Goal: Task Accomplishment & Management: Manage account settings

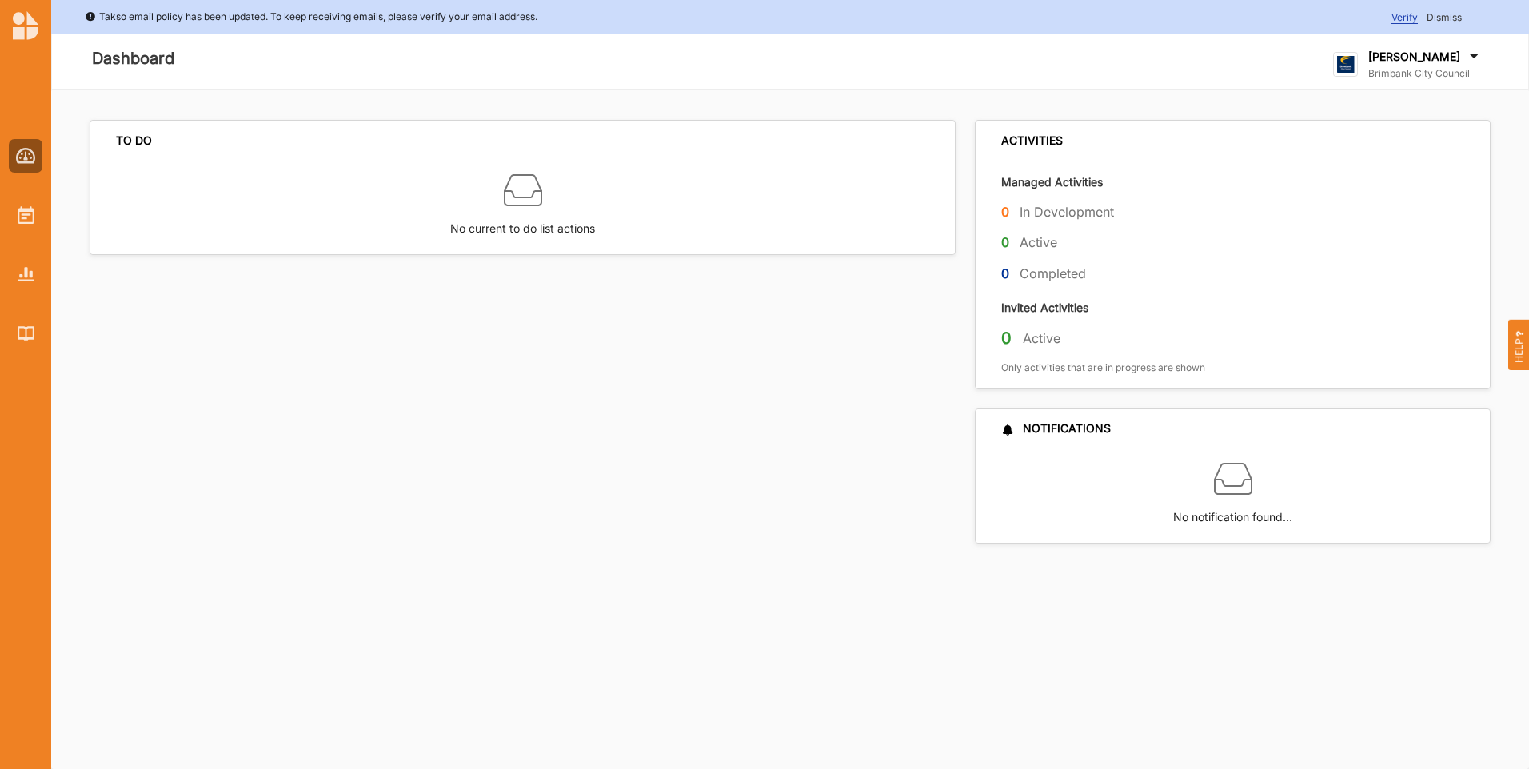
click at [508, 636] on div "TO DO No current to do list actions ACTIVITIES Managed Activities 0 In Developm…" at bounding box center [790, 430] width 1478 height 680
click at [553, 532] on div "TO DO No current to do list actions" at bounding box center [528, 331] width 876 height 423
click at [453, 501] on div "TO DO No current to do list actions" at bounding box center [528, 331] width 876 height 423
click at [669, 444] on div "TO DO No current to do list actions" at bounding box center [528, 331] width 876 height 423
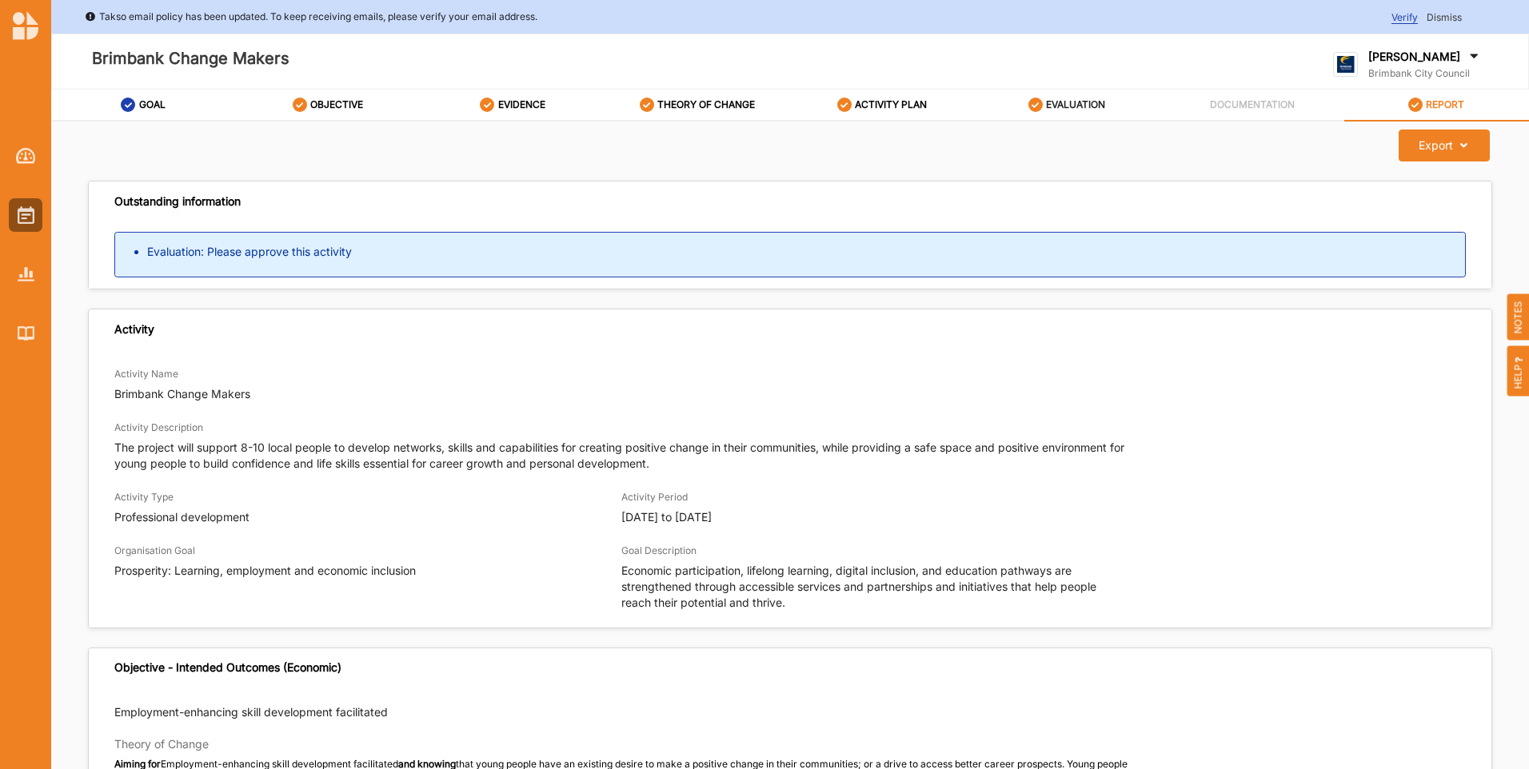
scroll to position [2639, 0]
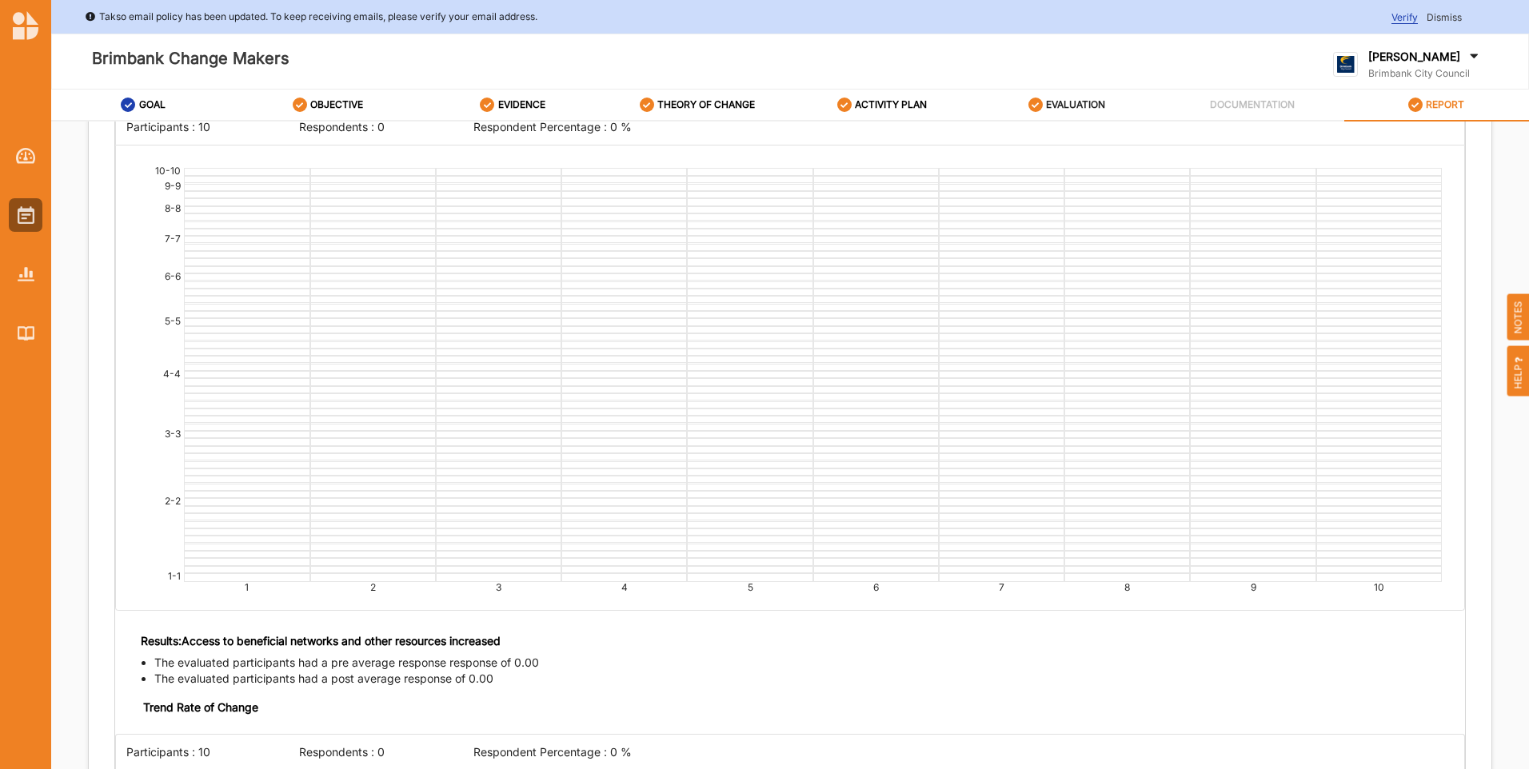
click at [1052, 101] on label "EVALUATION" at bounding box center [1075, 104] width 59 height 13
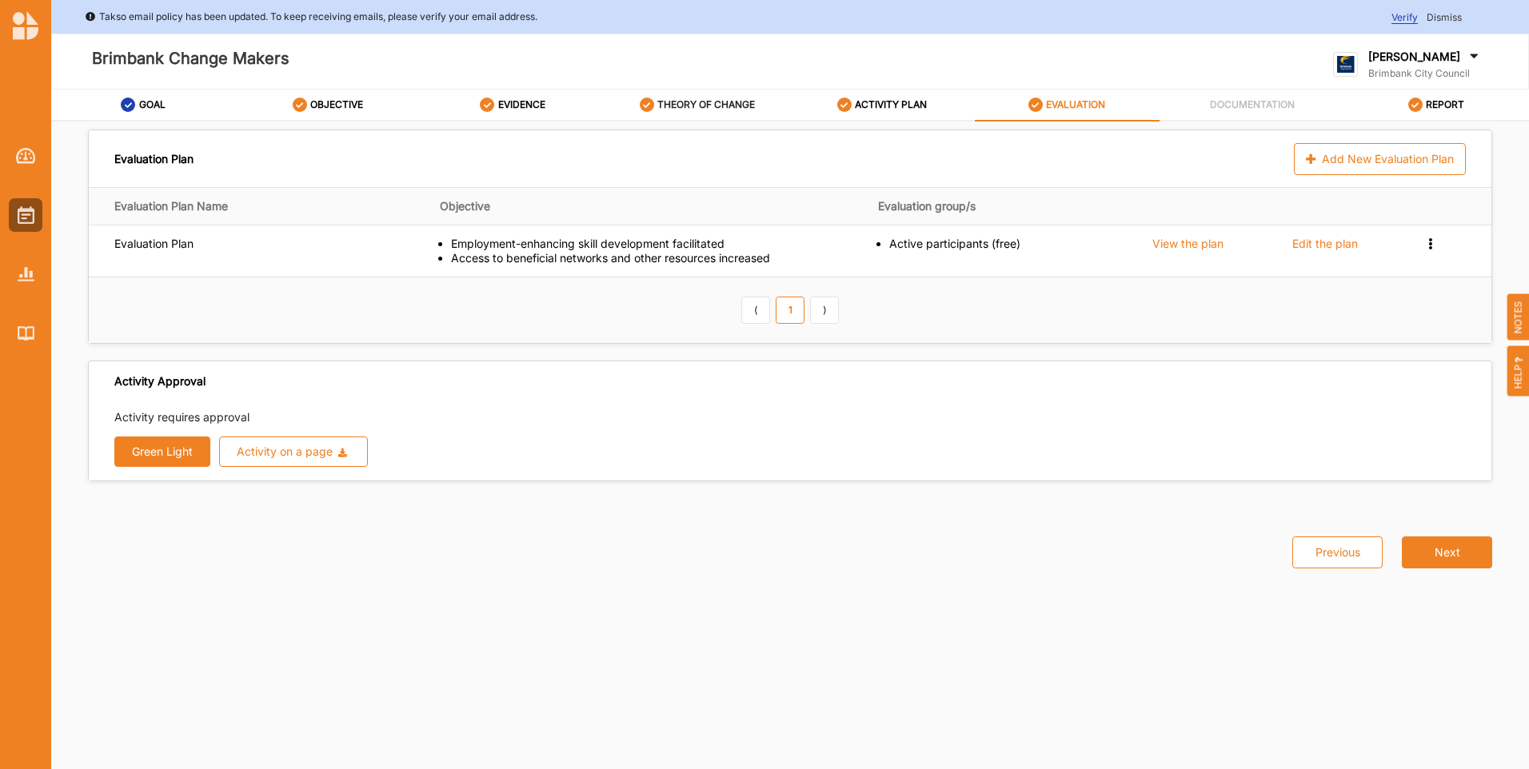
click at [723, 104] on label "THEORY OF CHANGE" at bounding box center [706, 104] width 98 height 13
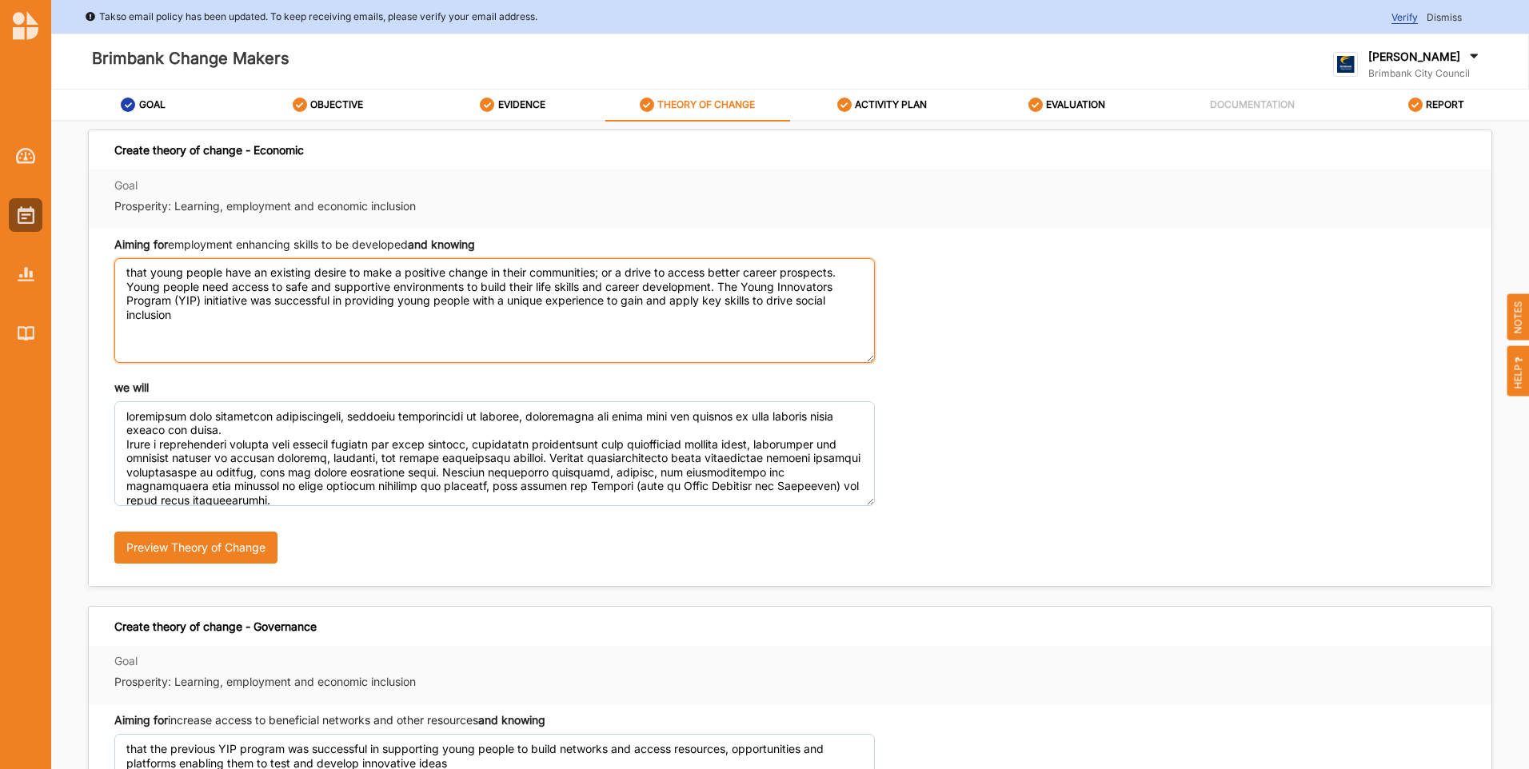
click at [492, 277] on textarea "that young people have an existing desire to make a positive change in their co…" at bounding box center [494, 310] width 760 height 105
click at [240, 333] on textarea "that young people have an existing desire to make a positive change in their co…" at bounding box center [494, 310] width 760 height 105
click at [174, 268] on textarea "that young people have an existing desire to make a positive change in their co…" at bounding box center [494, 310] width 760 height 105
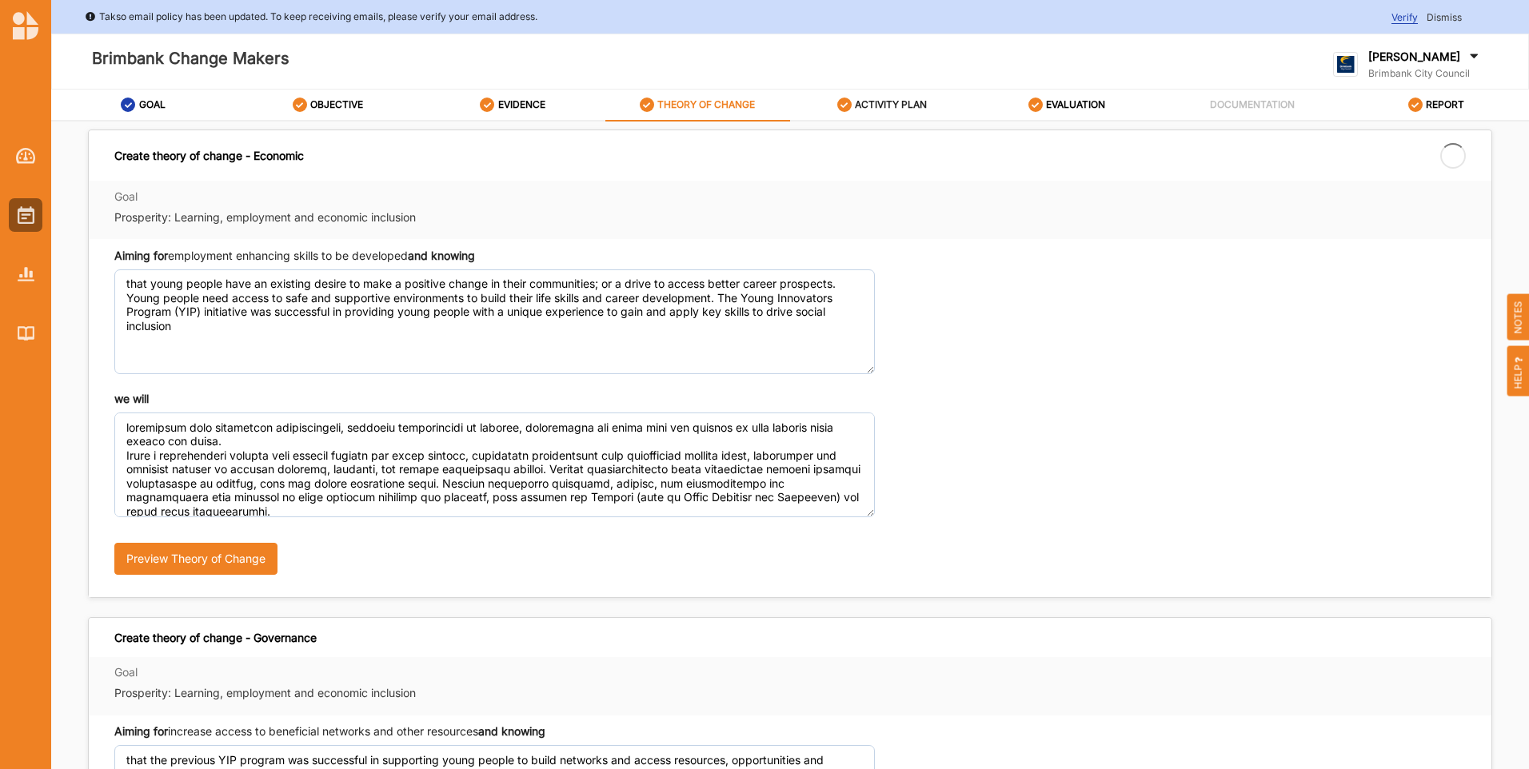
click at [871, 105] on label "ACTIVITY PLAN" at bounding box center [891, 104] width 72 height 13
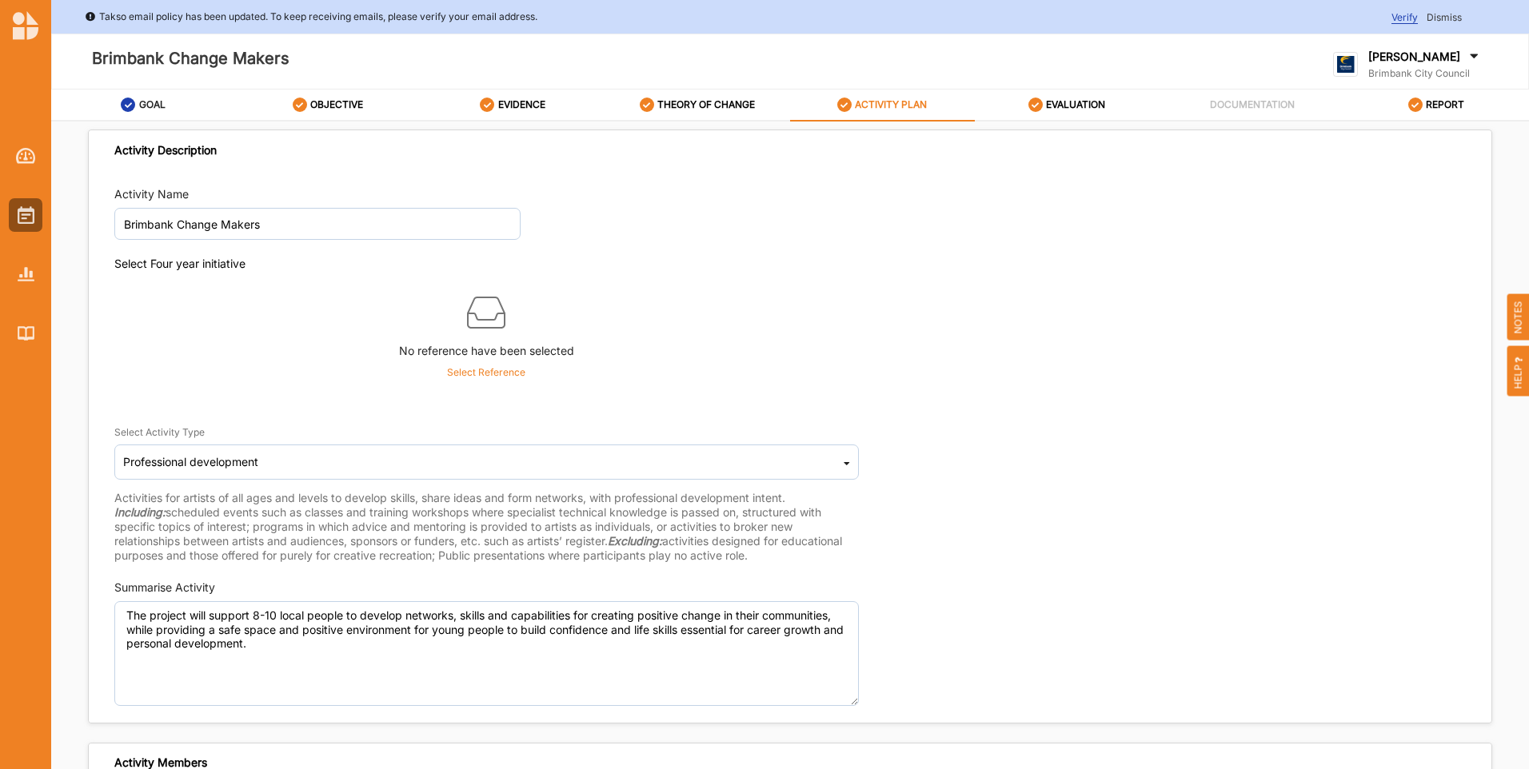
click at [168, 101] on link "GOAL" at bounding box center [143, 106] width 185 height 32
select select "4"
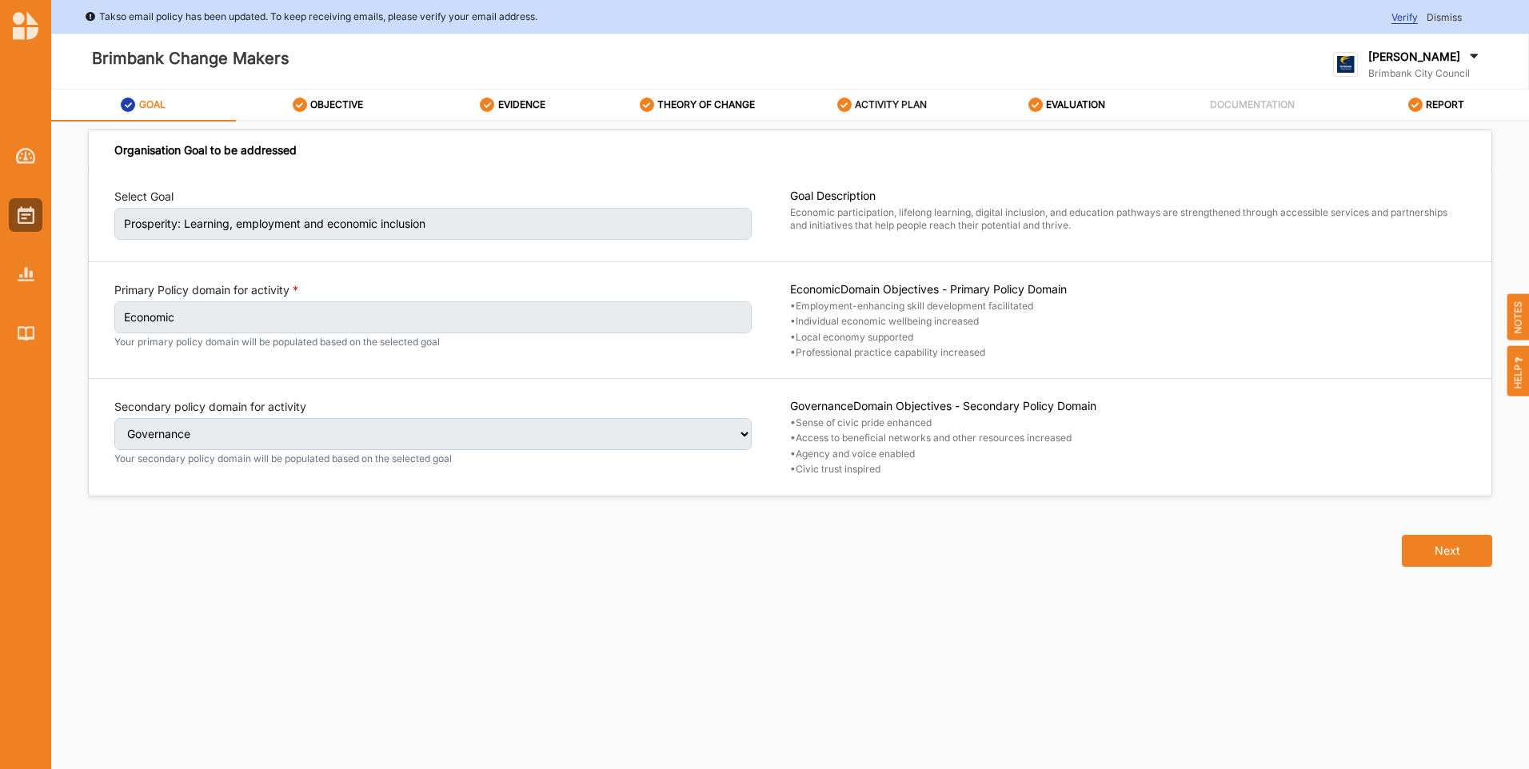
click at [889, 110] on label "ACTIVITY PLAN" at bounding box center [891, 104] width 72 height 13
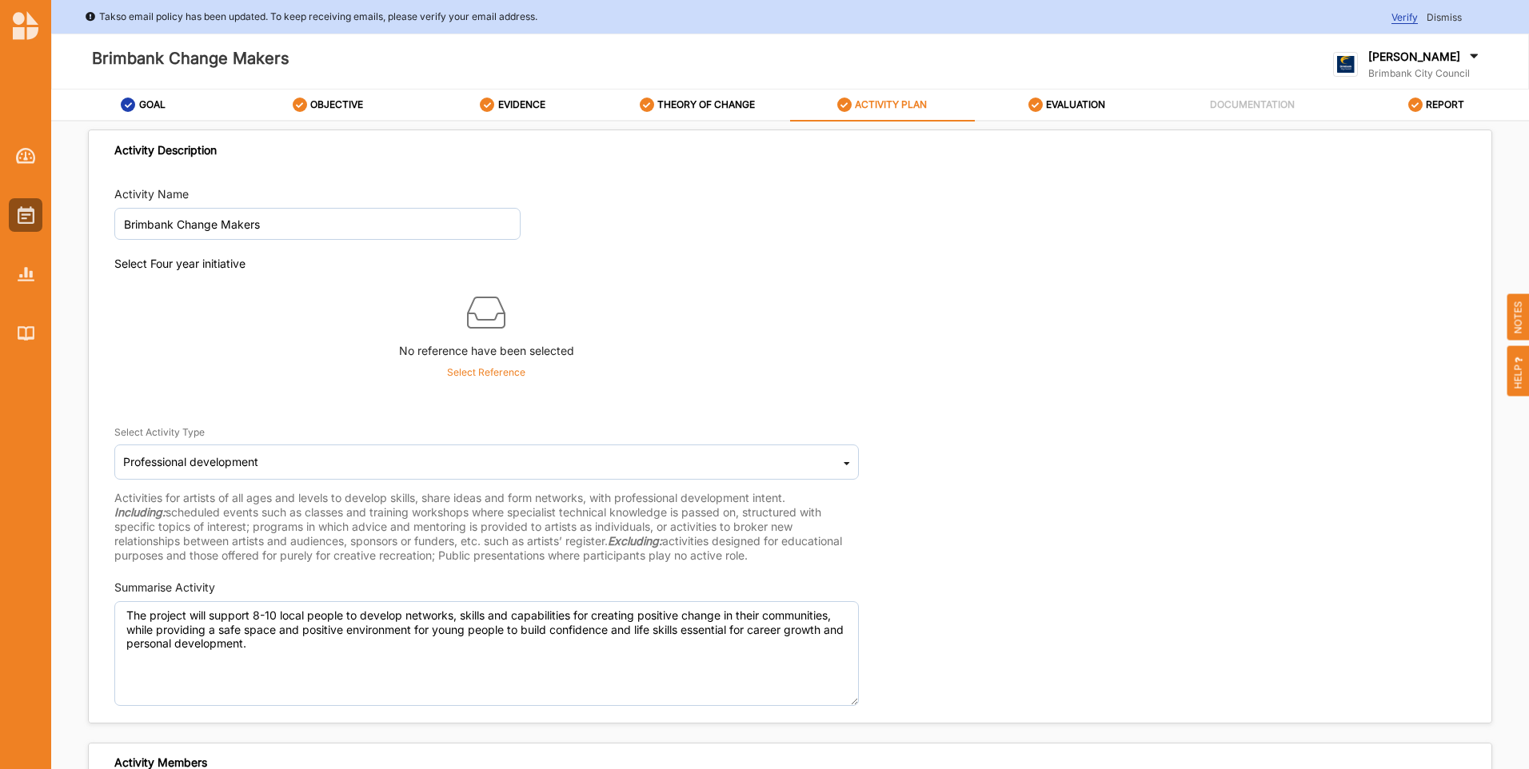
click at [479, 367] on p "Select Reference" at bounding box center [486, 372] width 78 height 14
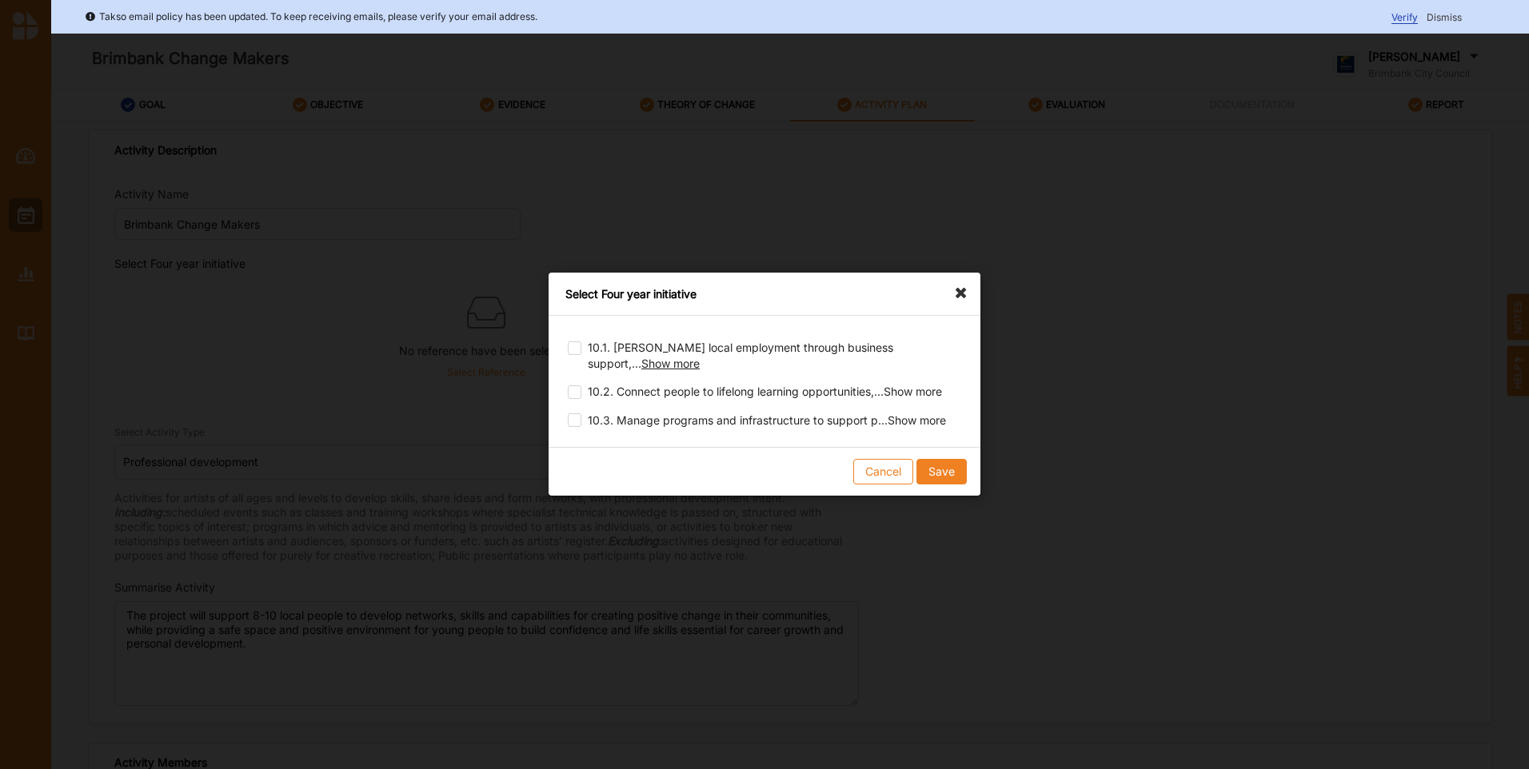
click at [700, 357] on span "Show more" at bounding box center [670, 364] width 58 height 14
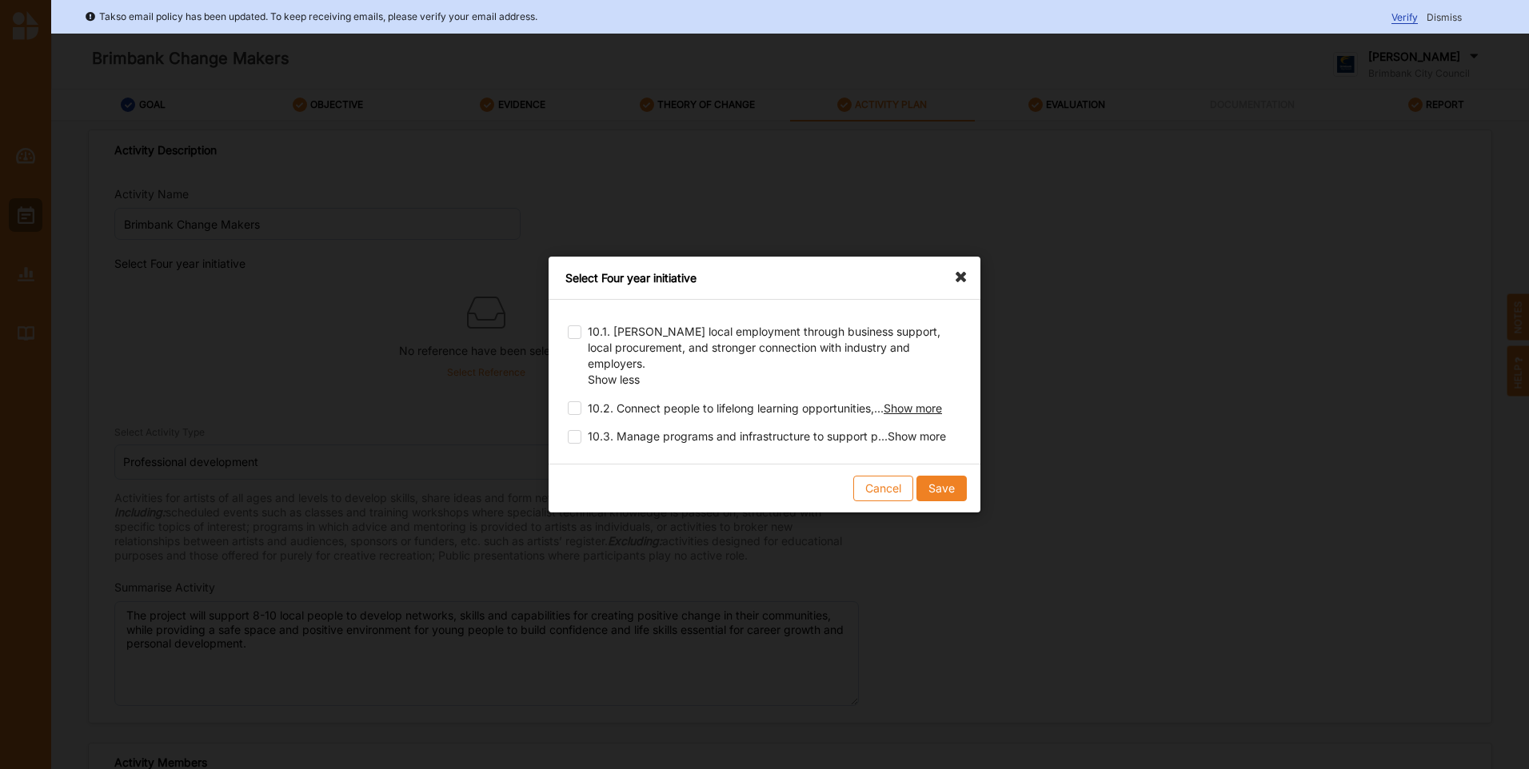
click at [923, 401] on span "Show more" at bounding box center [913, 408] width 58 height 14
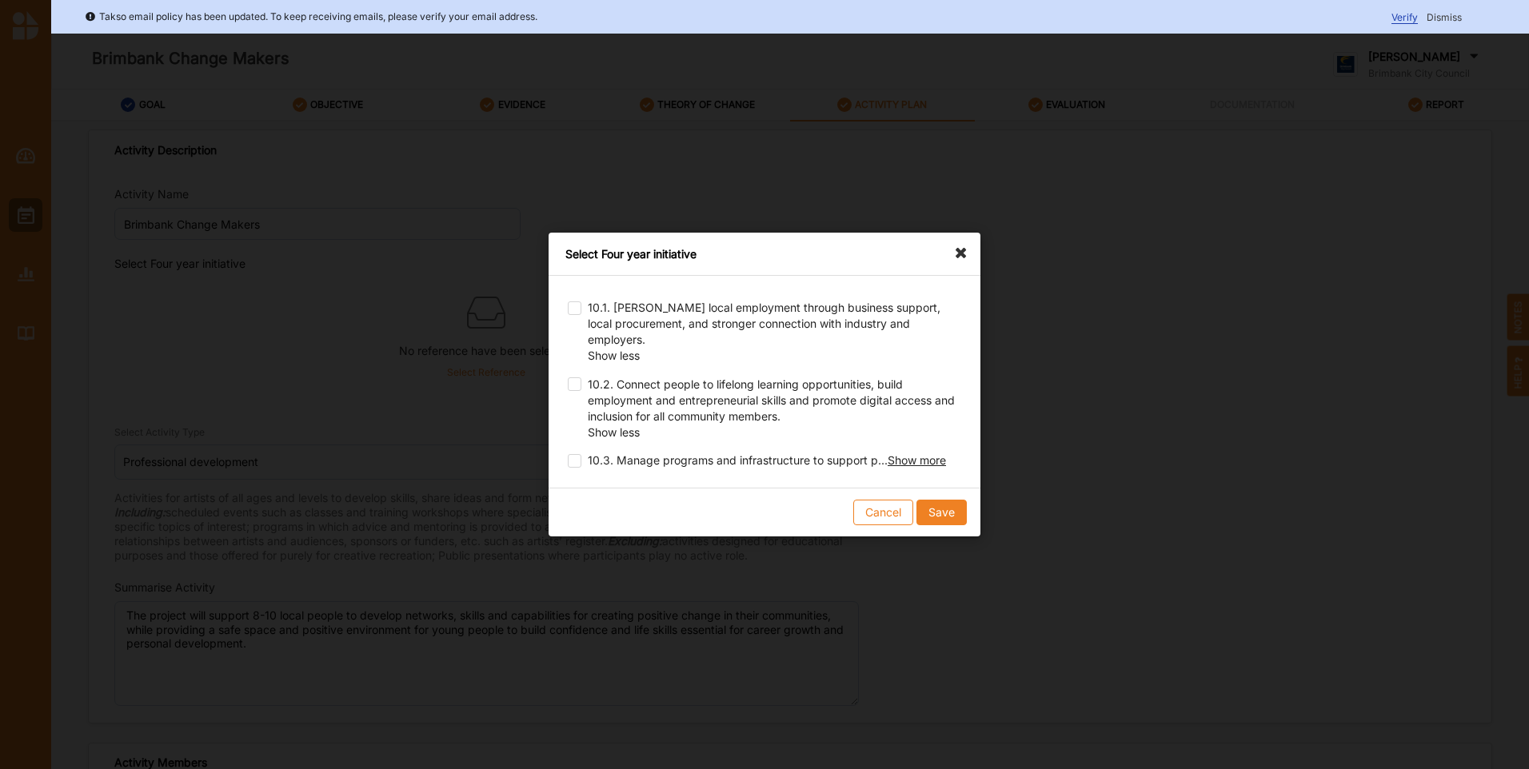
click at [914, 453] on span "Show more" at bounding box center [917, 460] width 58 height 14
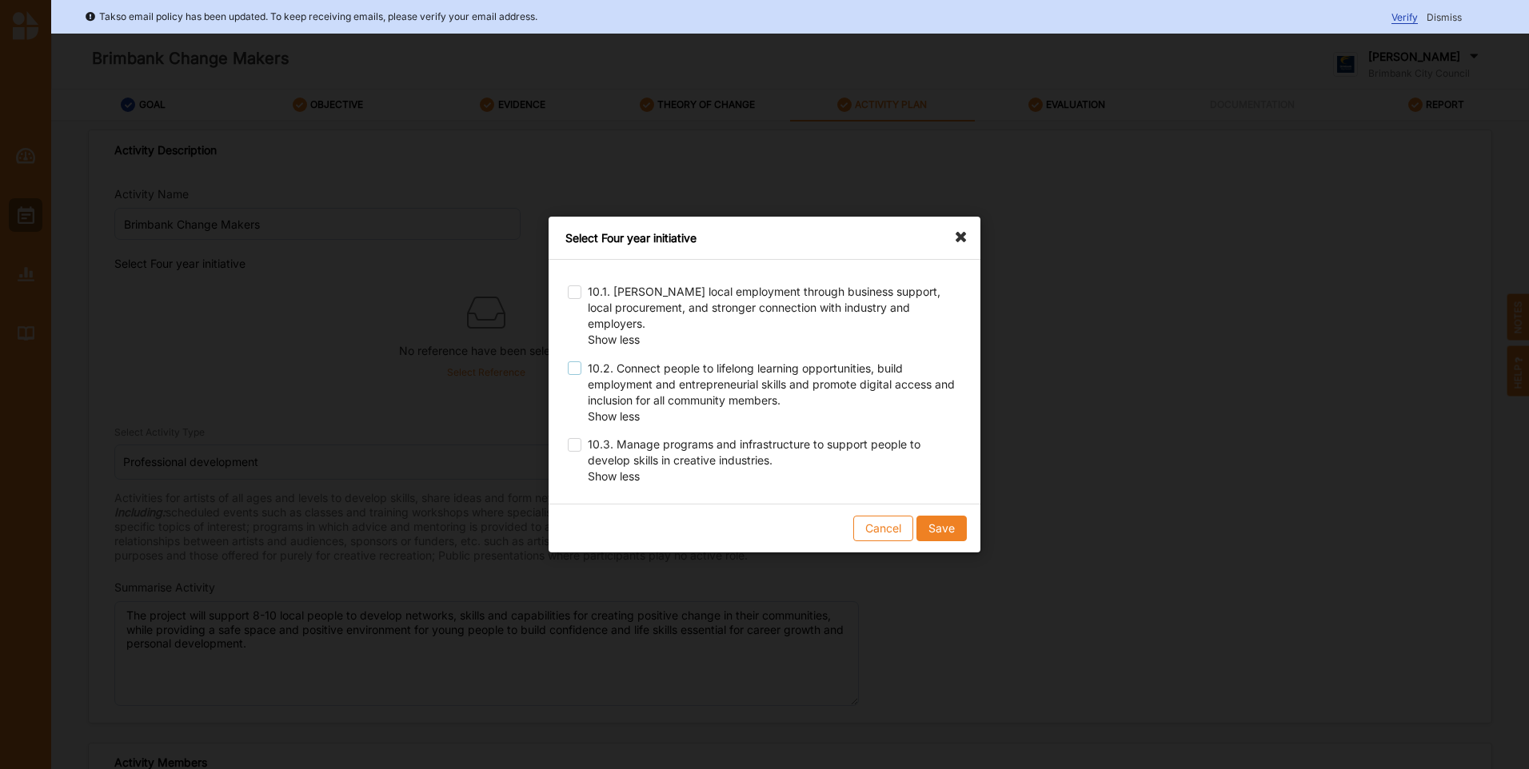
click at [574, 361] on label at bounding box center [575, 361] width 14 height 0
click at [571, 361] on label at bounding box center [575, 361] width 14 height 0
click at [576, 361] on label at bounding box center [575, 361] width 14 height 0
checkbox input "true"
click at [939, 516] on button "Save" at bounding box center [941, 529] width 50 height 26
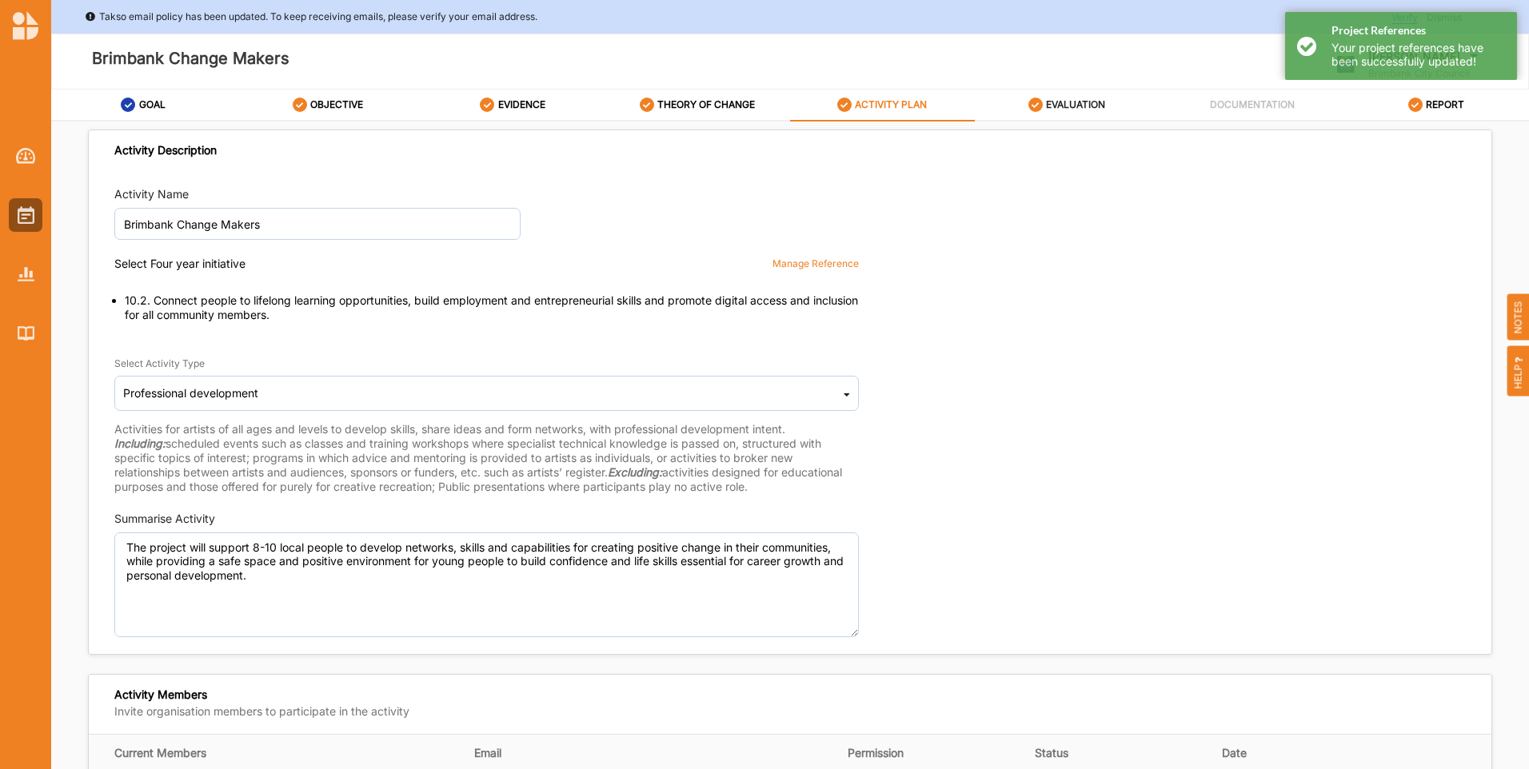
click at [1097, 105] on label "EVALUATION" at bounding box center [1075, 104] width 59 height 13
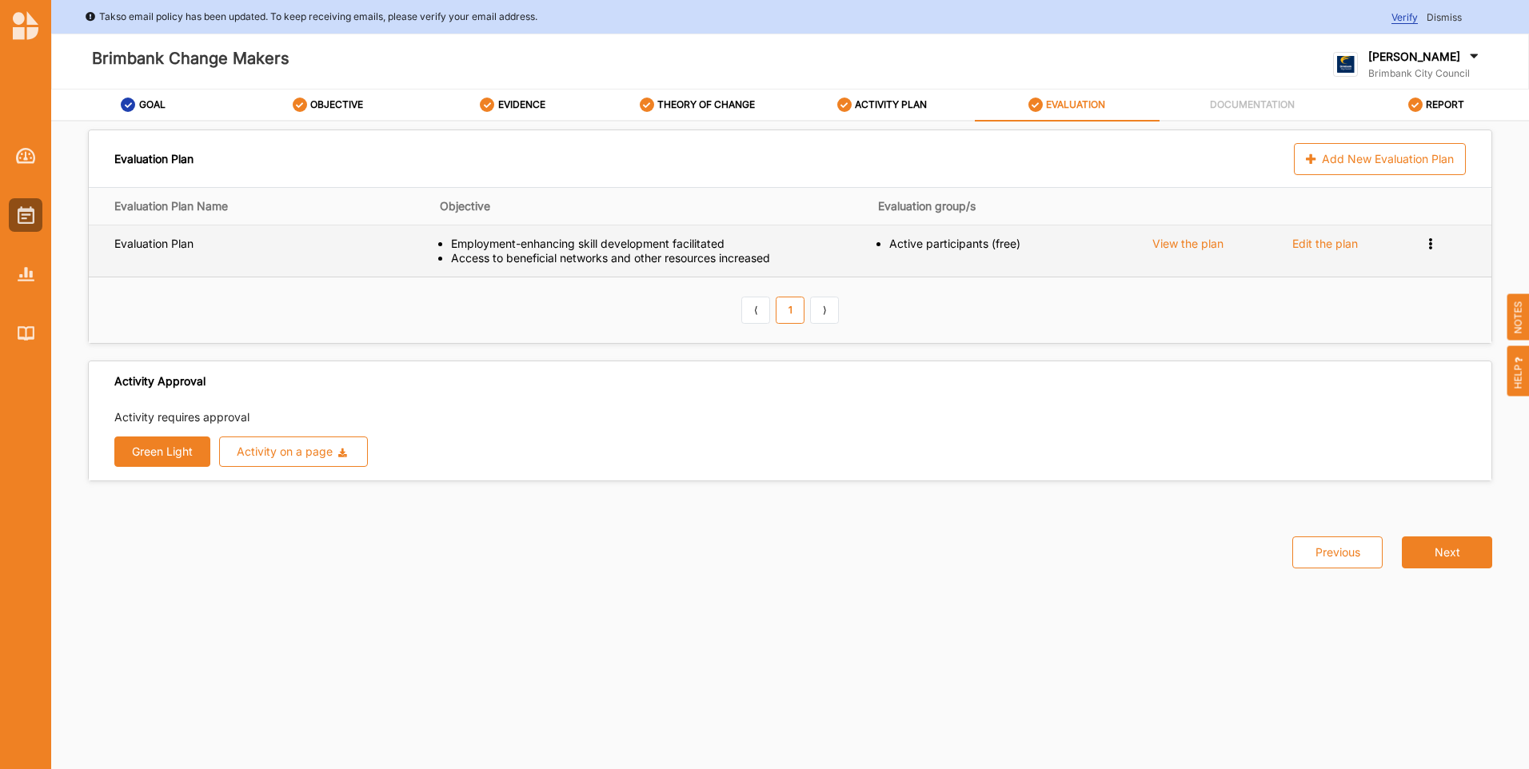
click at [1303, 241] on div "Edit the plan" at bounding box center [1325, 244] width 66 height 14
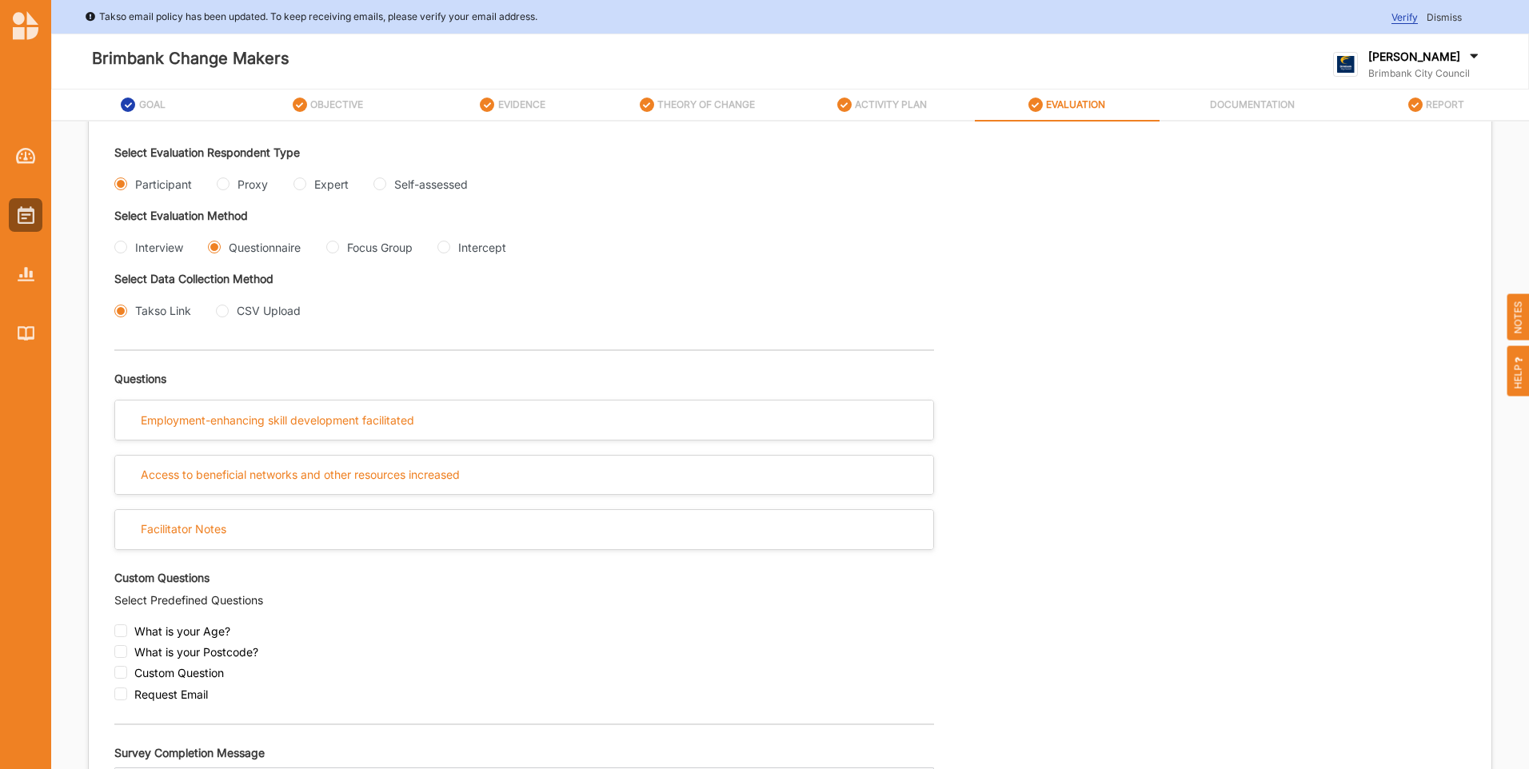
scroll to position [481, 0]
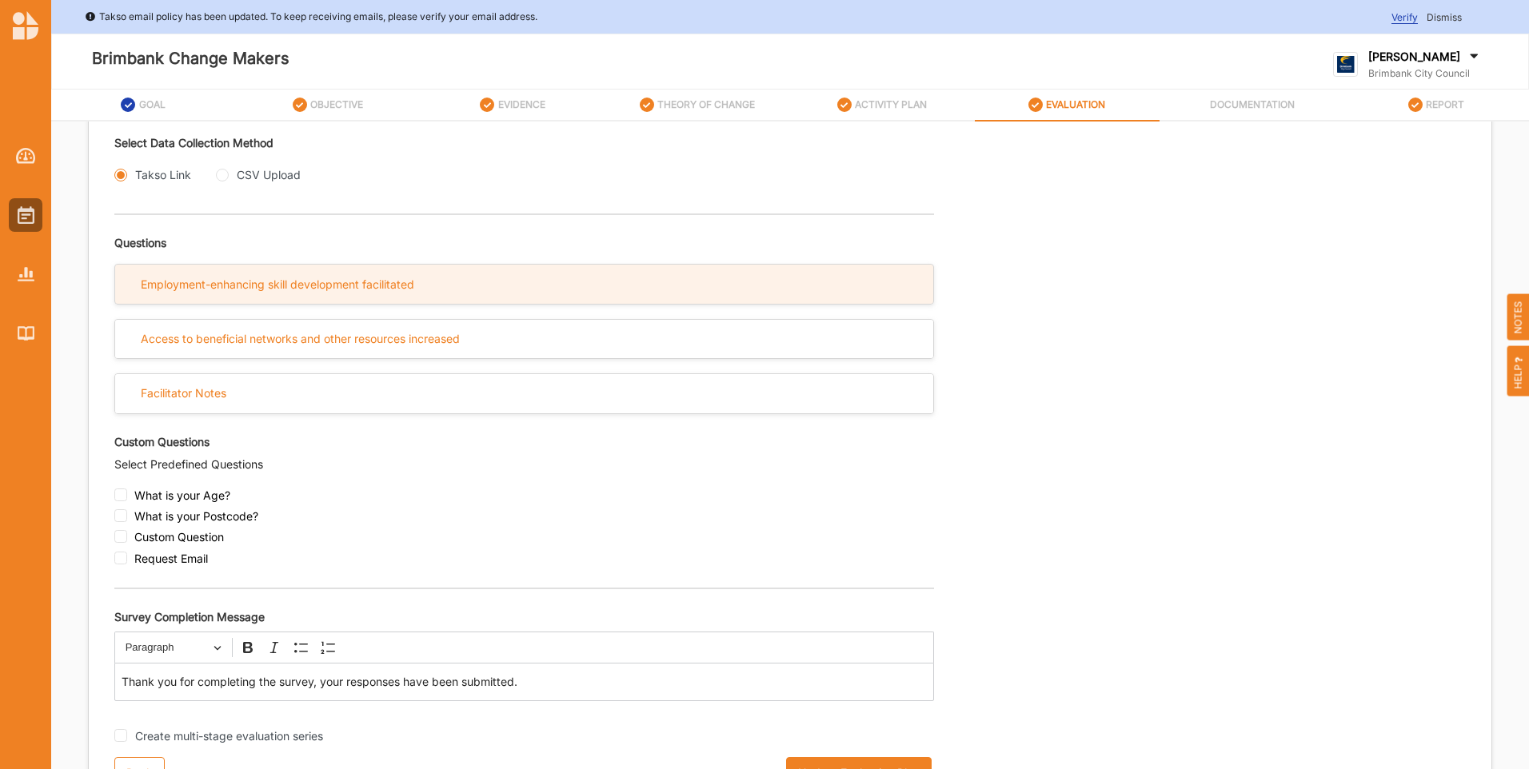
click at [280, 282] on div "Employment-enhancing skill development facilitated" at bounding box center [277, 284] width 273 height 14
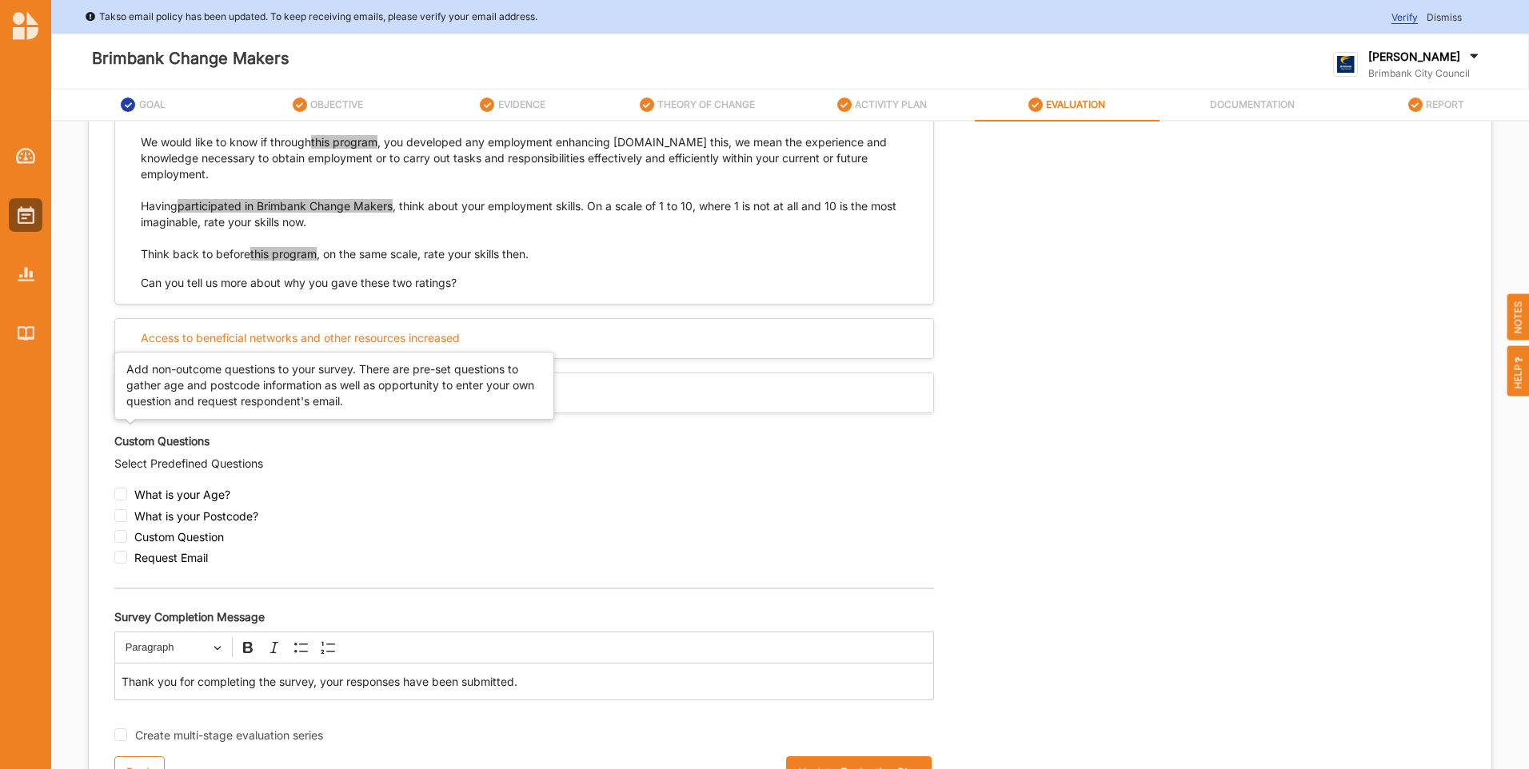
scroll to position [777, 0]
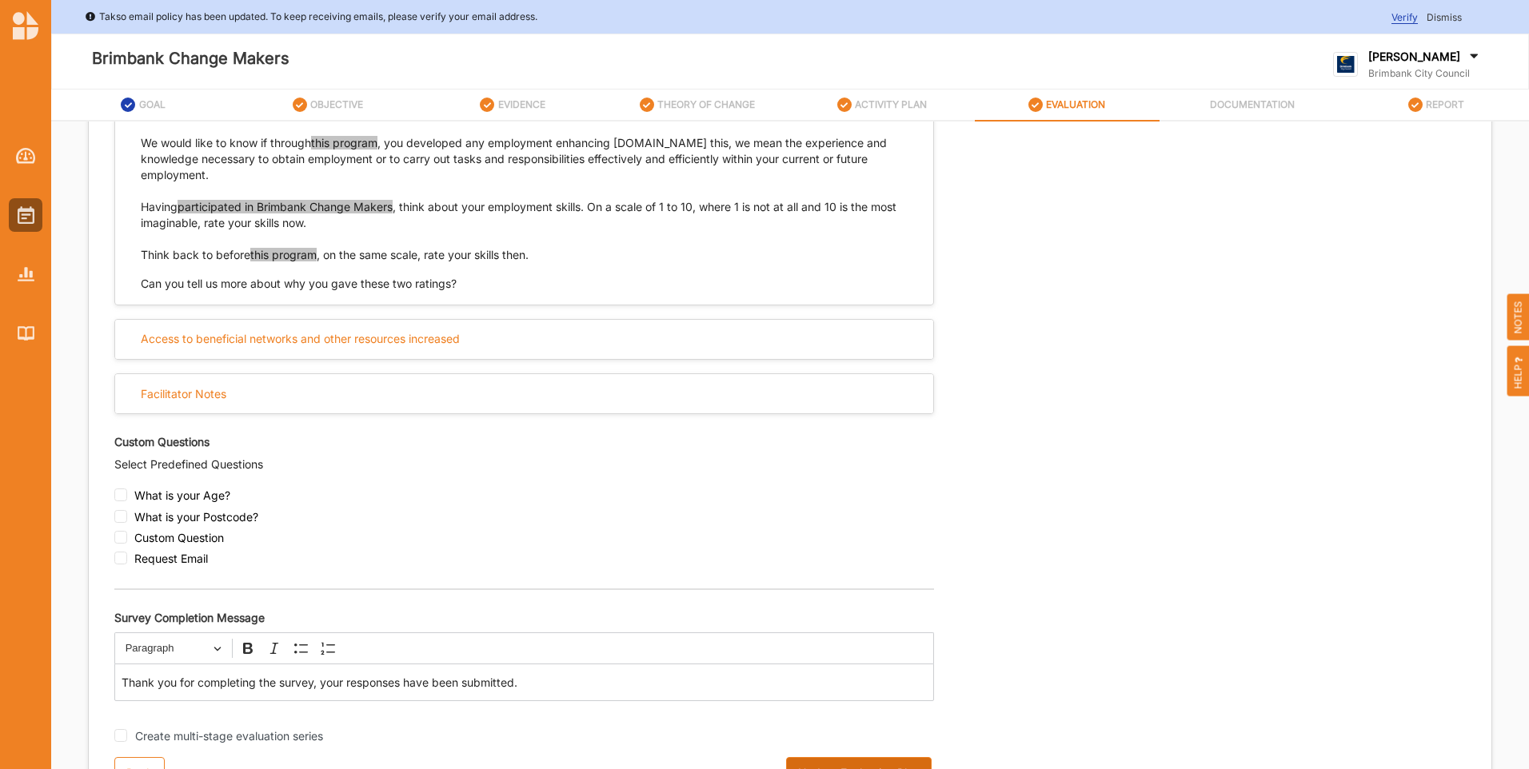
click at [868, 762] on button "Update Evaluation Plan" at bounding box center [859, 773] width 146 height 32
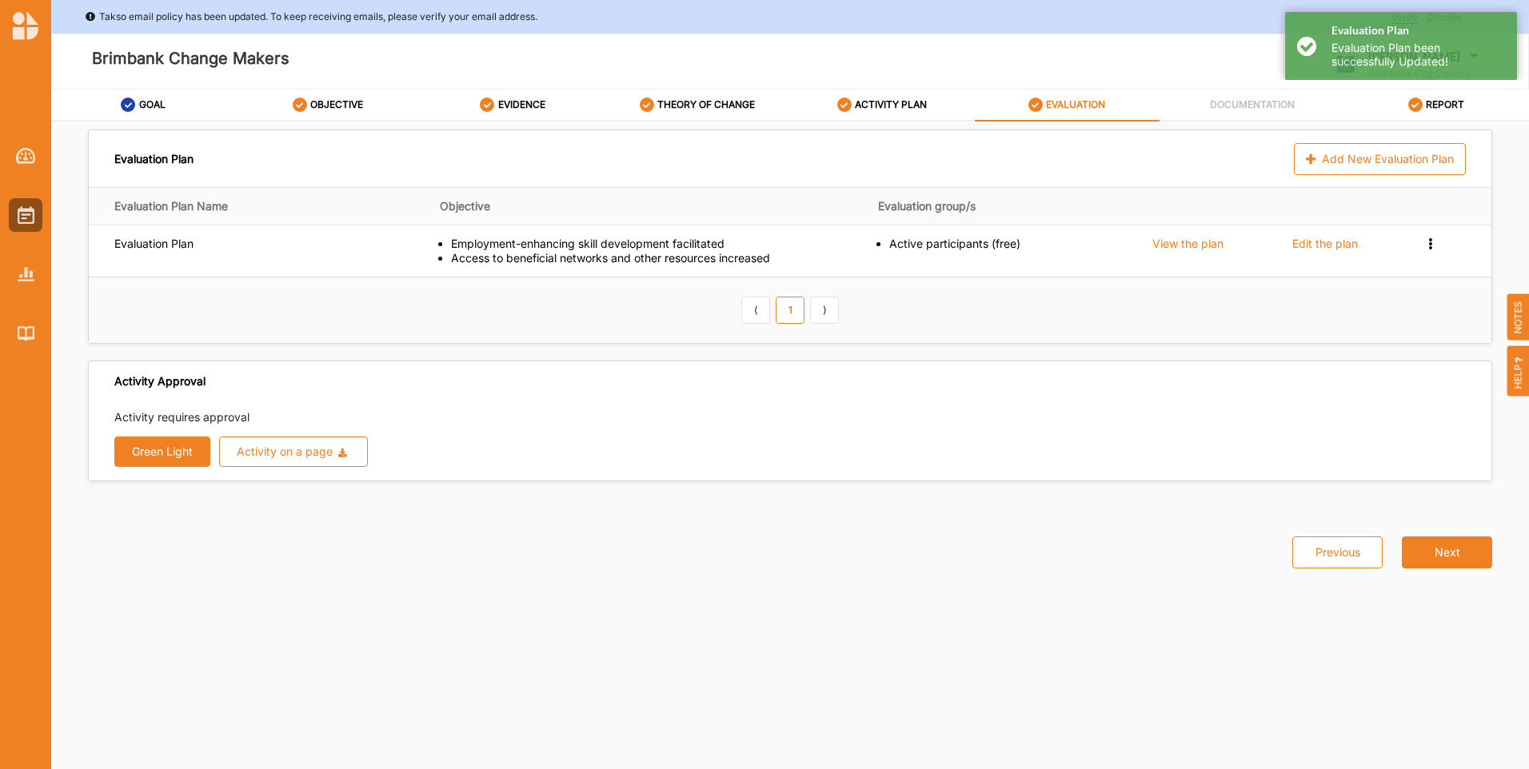
click at [171, 455] on button "Green Light" at bounding box center [162, 452] width 96 height 30
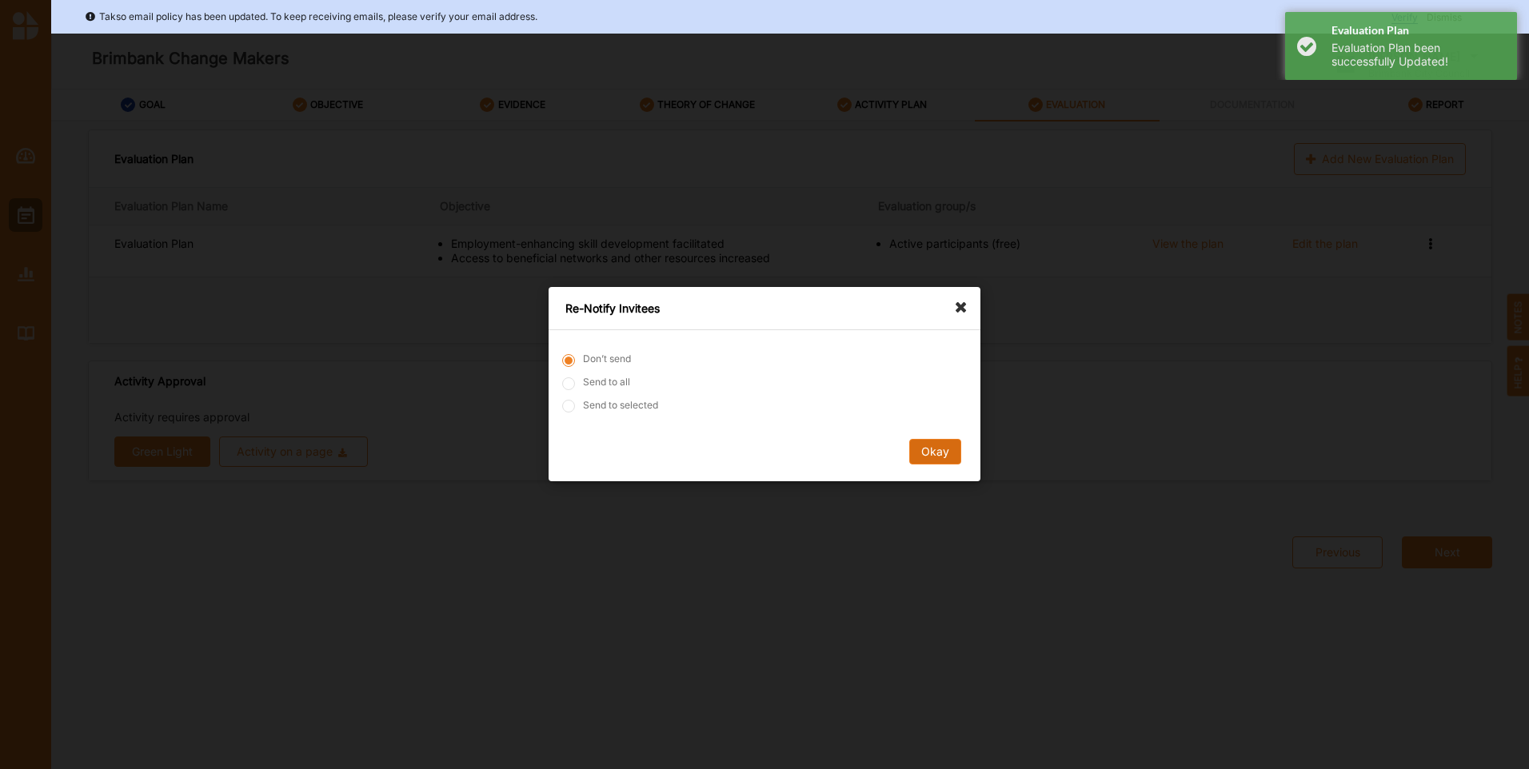
click at [940, 443] on button "Okay" at bounding box center [935, 453] width 52 height 26
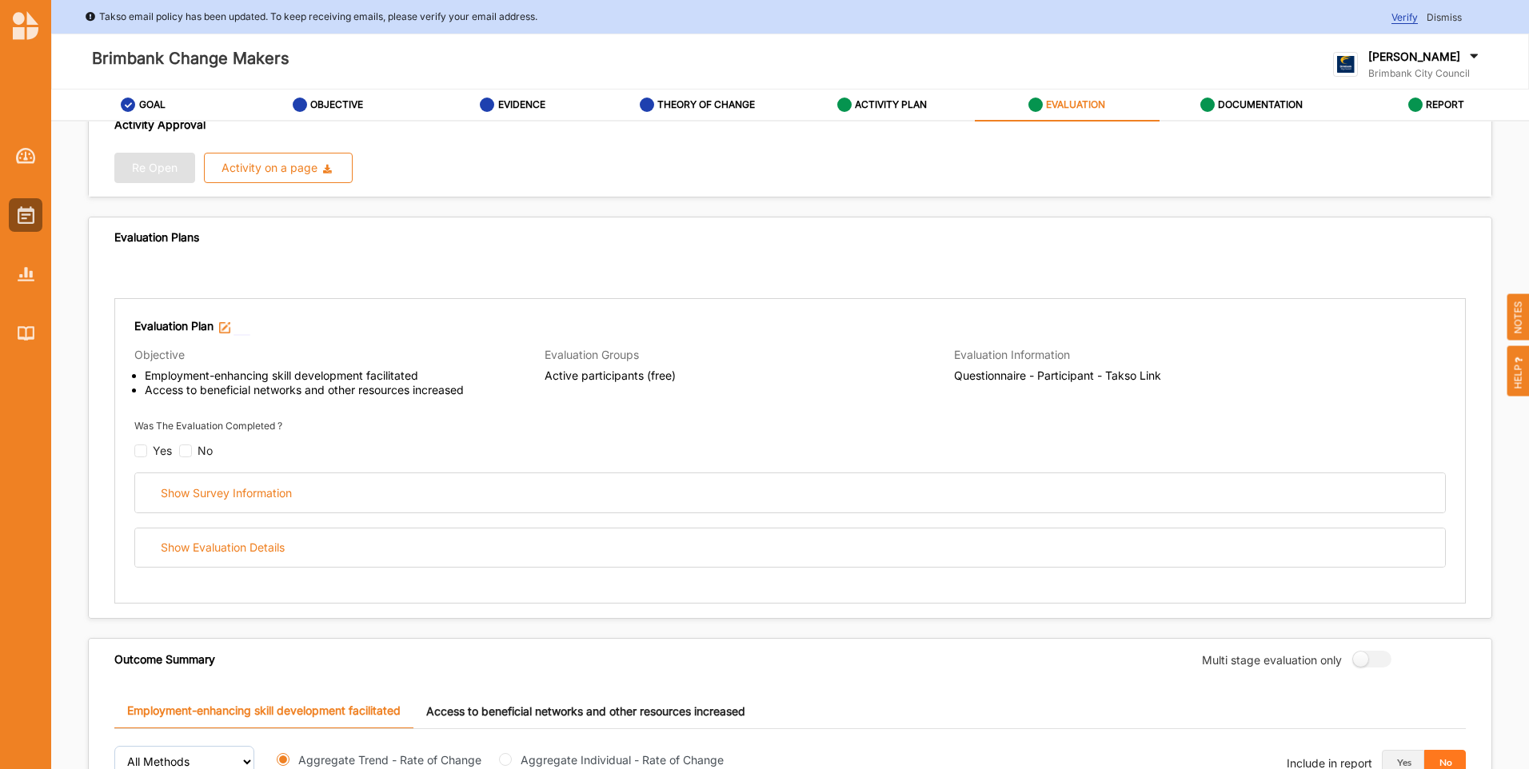
scroll to position [80, 0]
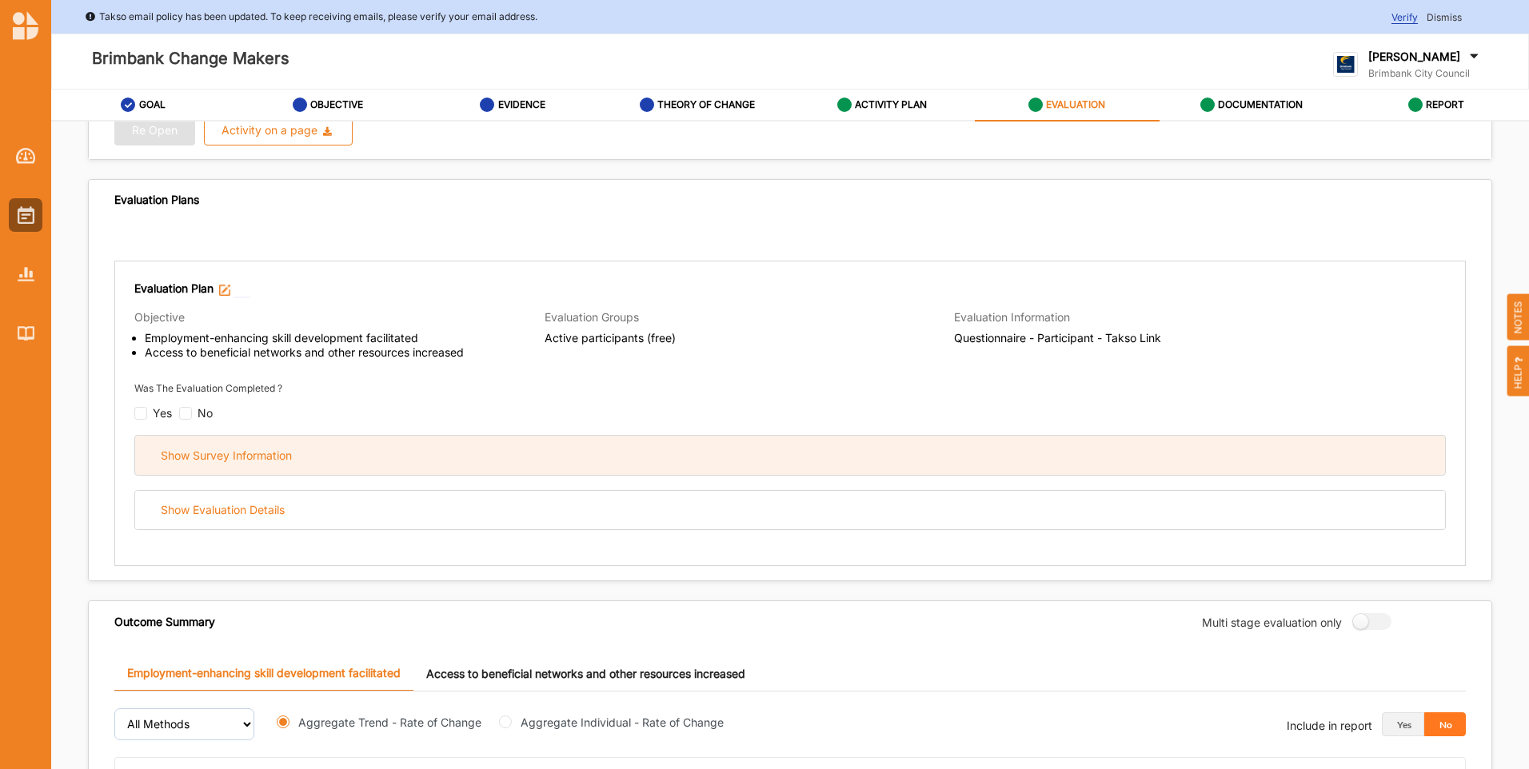
click at [262, 461] on div "Show Survey Information" at bounding box center [226, 456] width 131 height 14
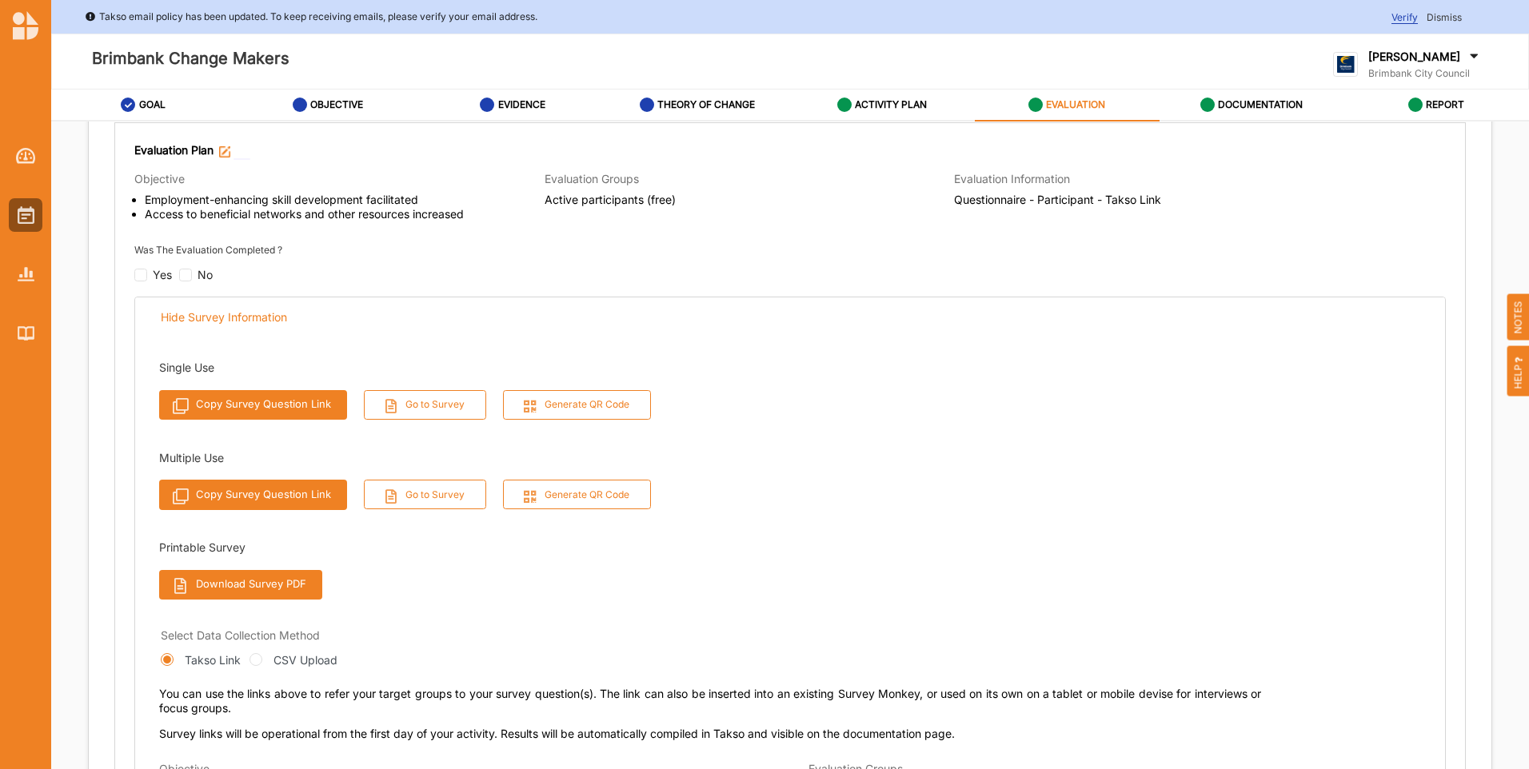
scroll to position [240, 0]
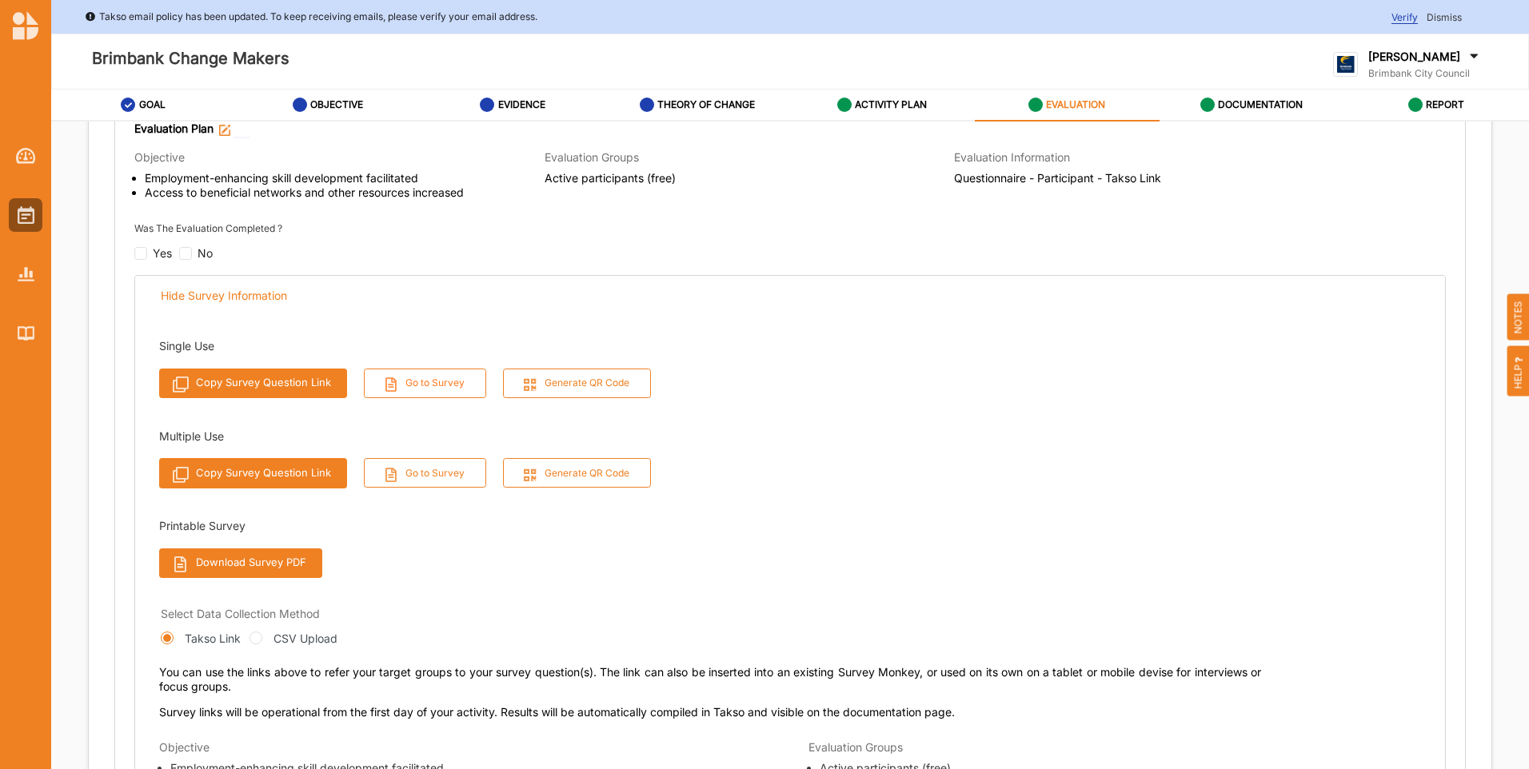
click at [453, 388] on button "Go to Survey" at bounding box center [425, 384] width 123 height 30
click at [302, 572] on button "Download Survey PDF" at bounding box center [240, 564] width 163 height 30
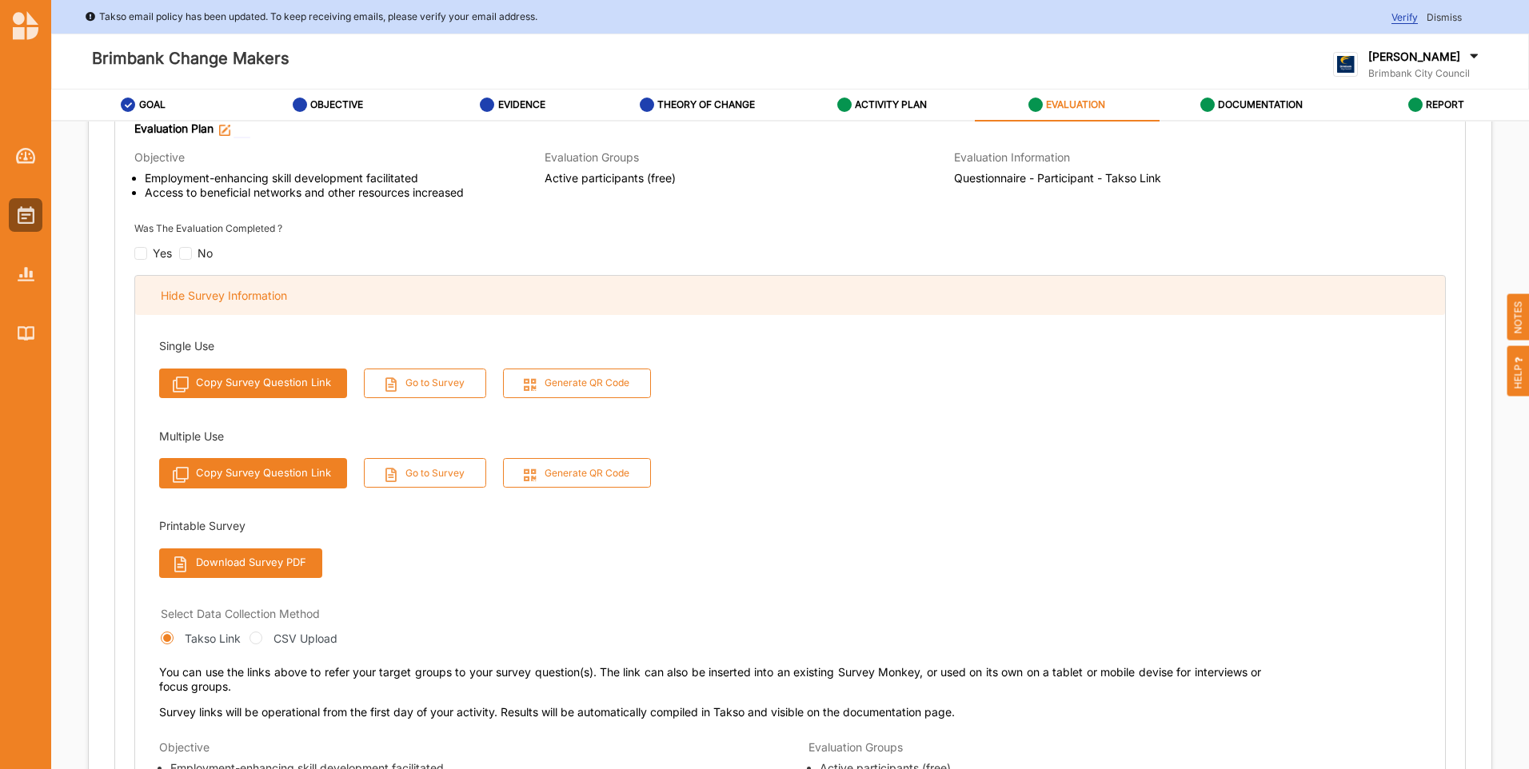
scroll to position [0, 0]
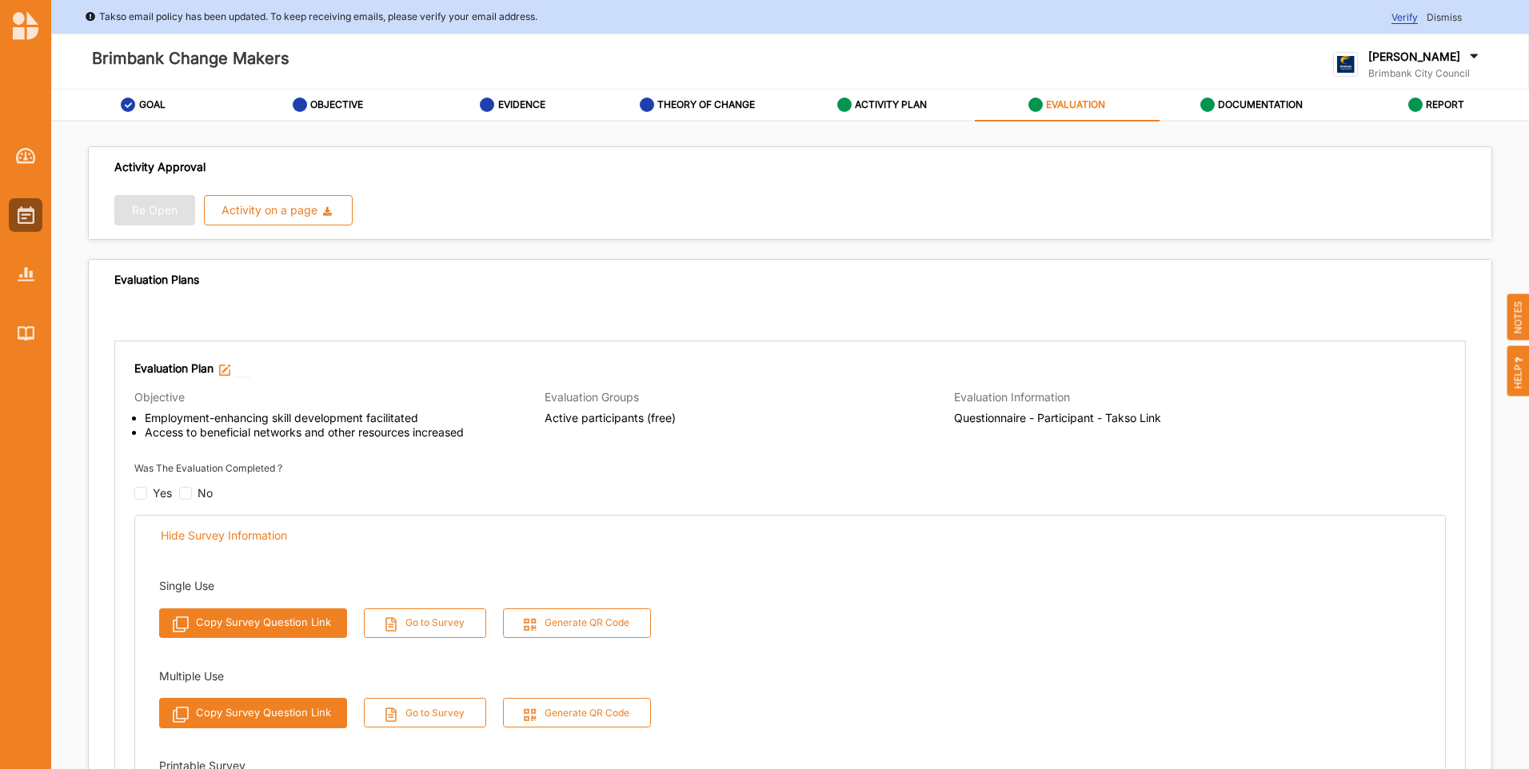
click at [1057, 111] on label "EVALUATION" at bounding box center [1075, 104] width 59 height 13
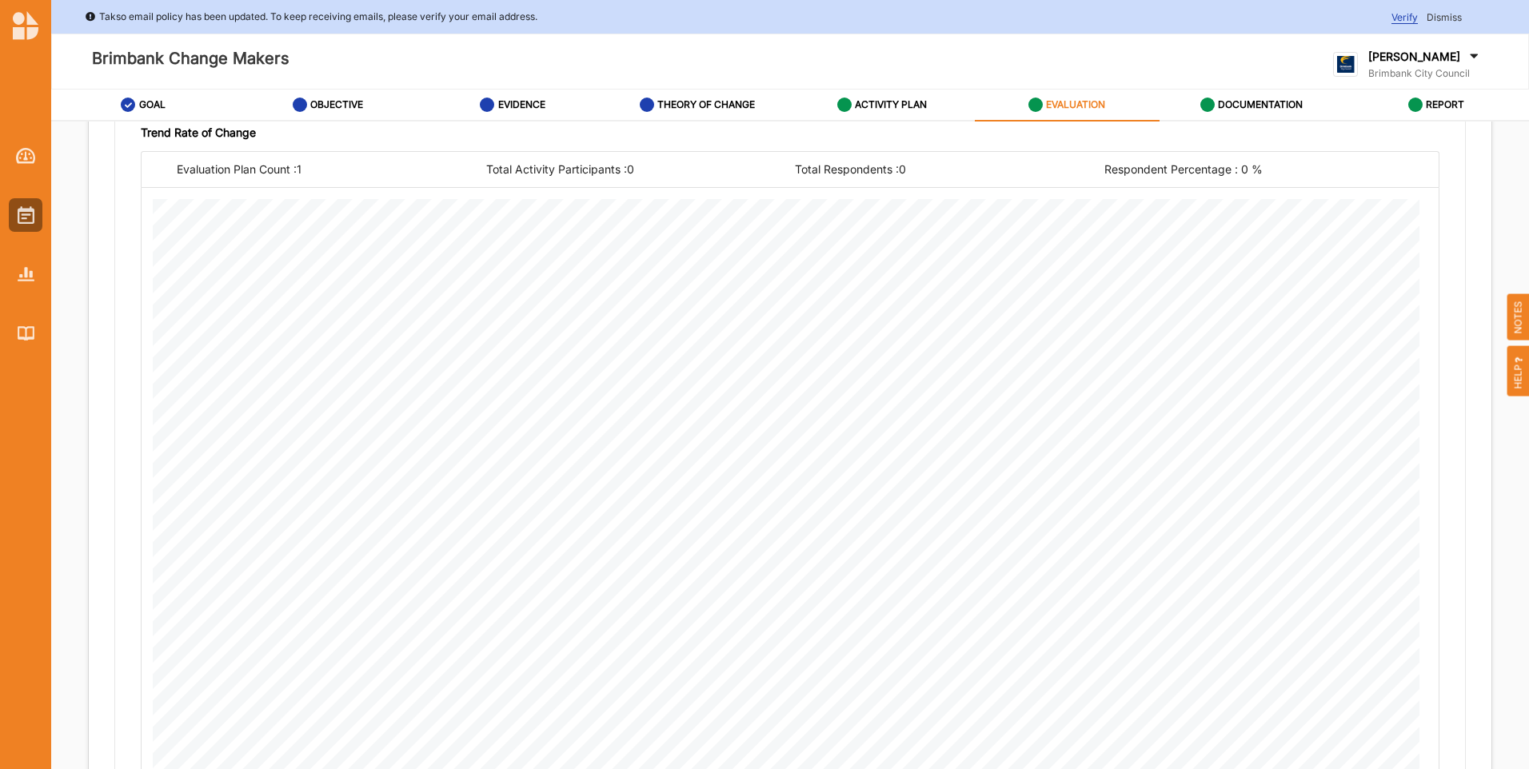
scroll to position [1455, 0]
click at [1414, 760] on button "Next" at bounding box center [1447, 773] width 90 height 32
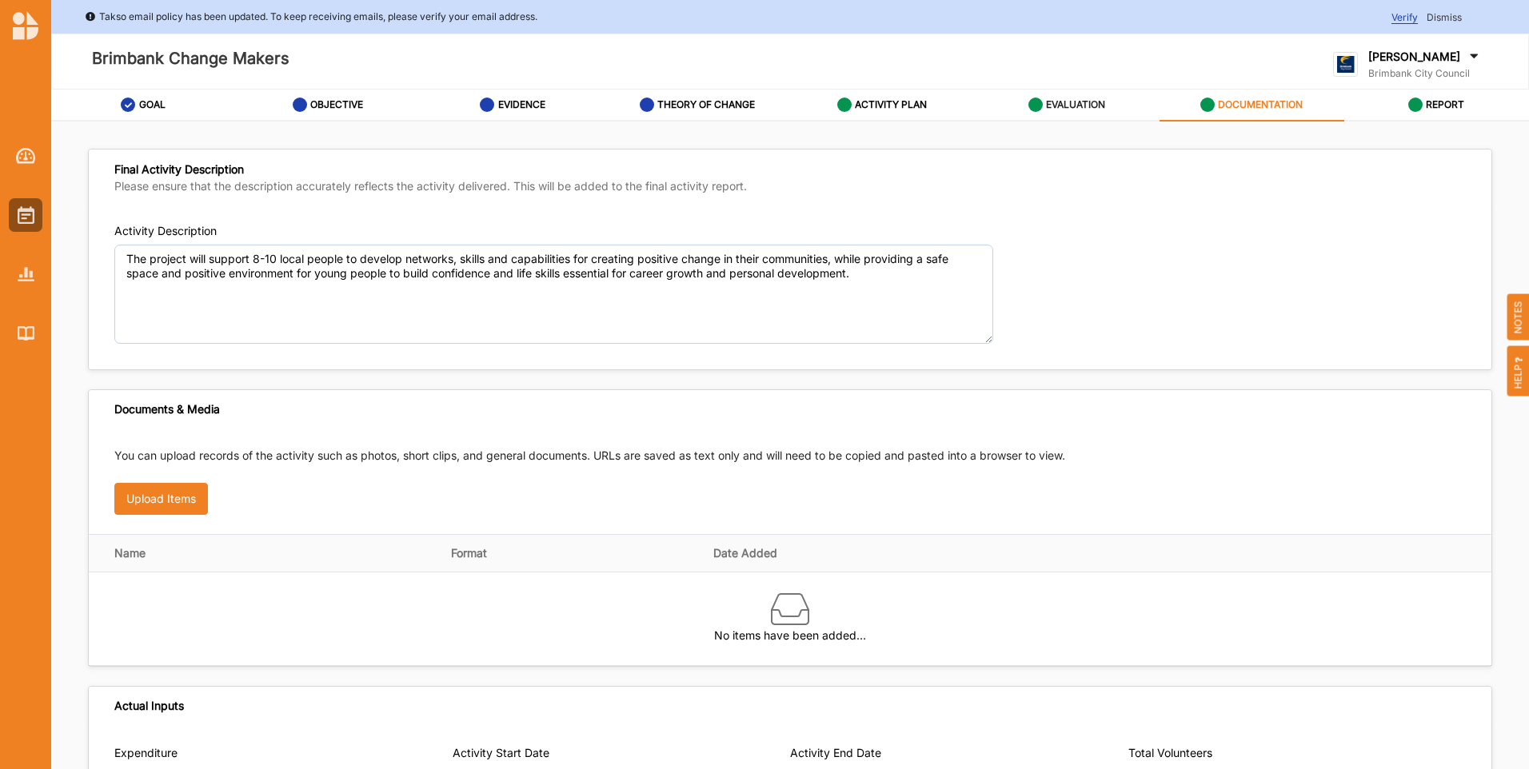
click at [1078, 106] on label "EVALUATION" at bounding box center [1075, 104] width 59 height 13
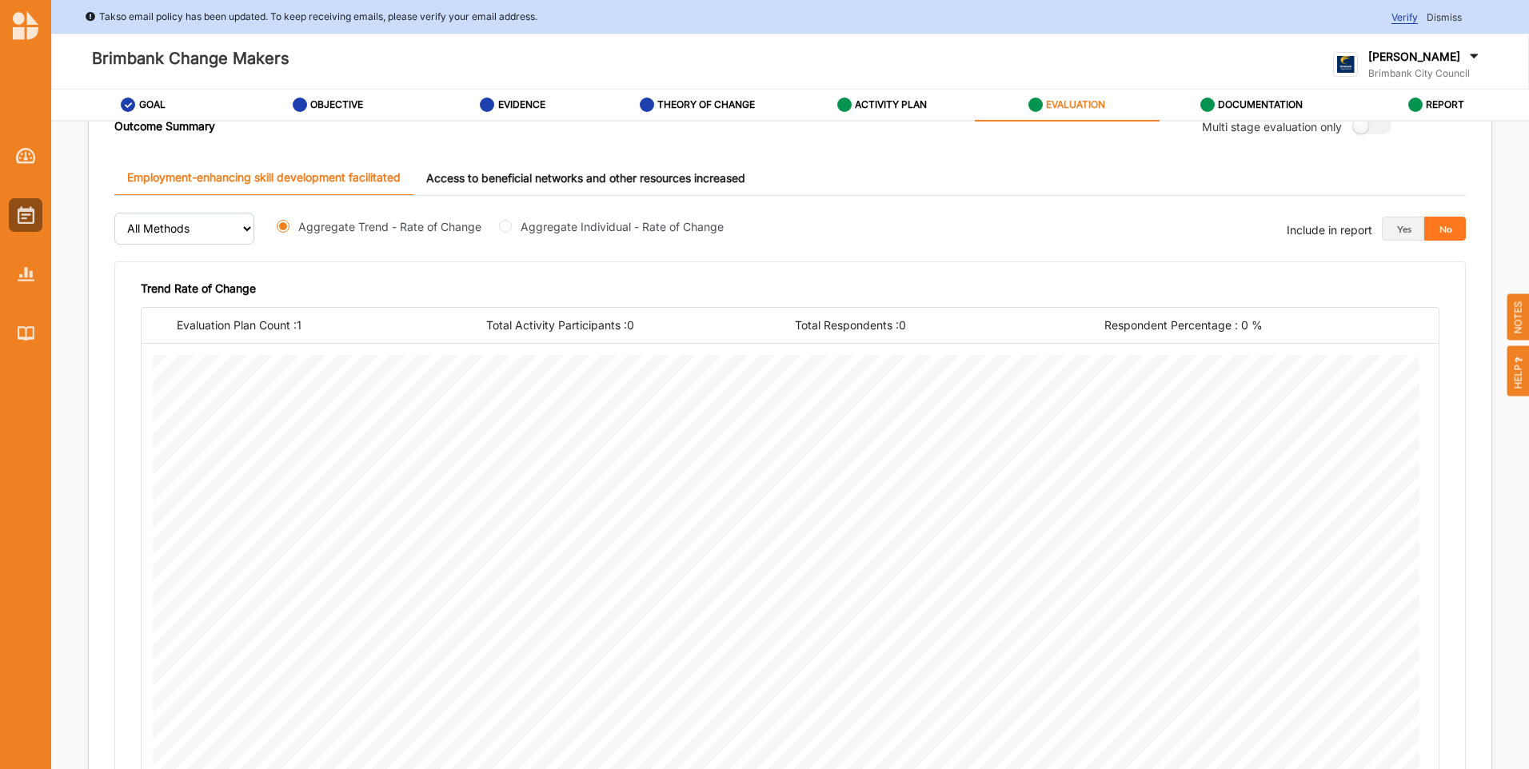
scroll to position [720, 0]
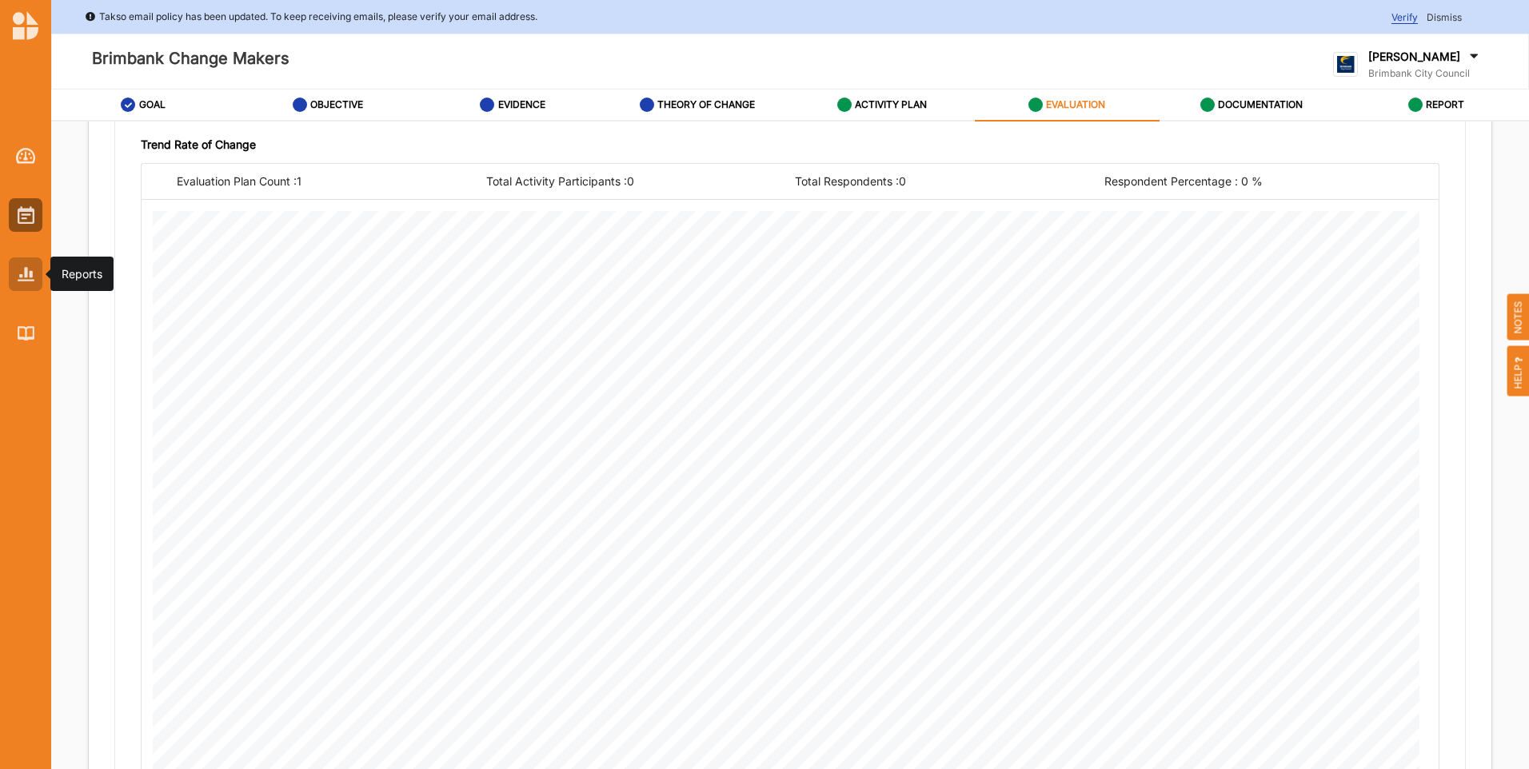
click at [19, 283] on div at bounding box center [26, 274] width 34 height 34
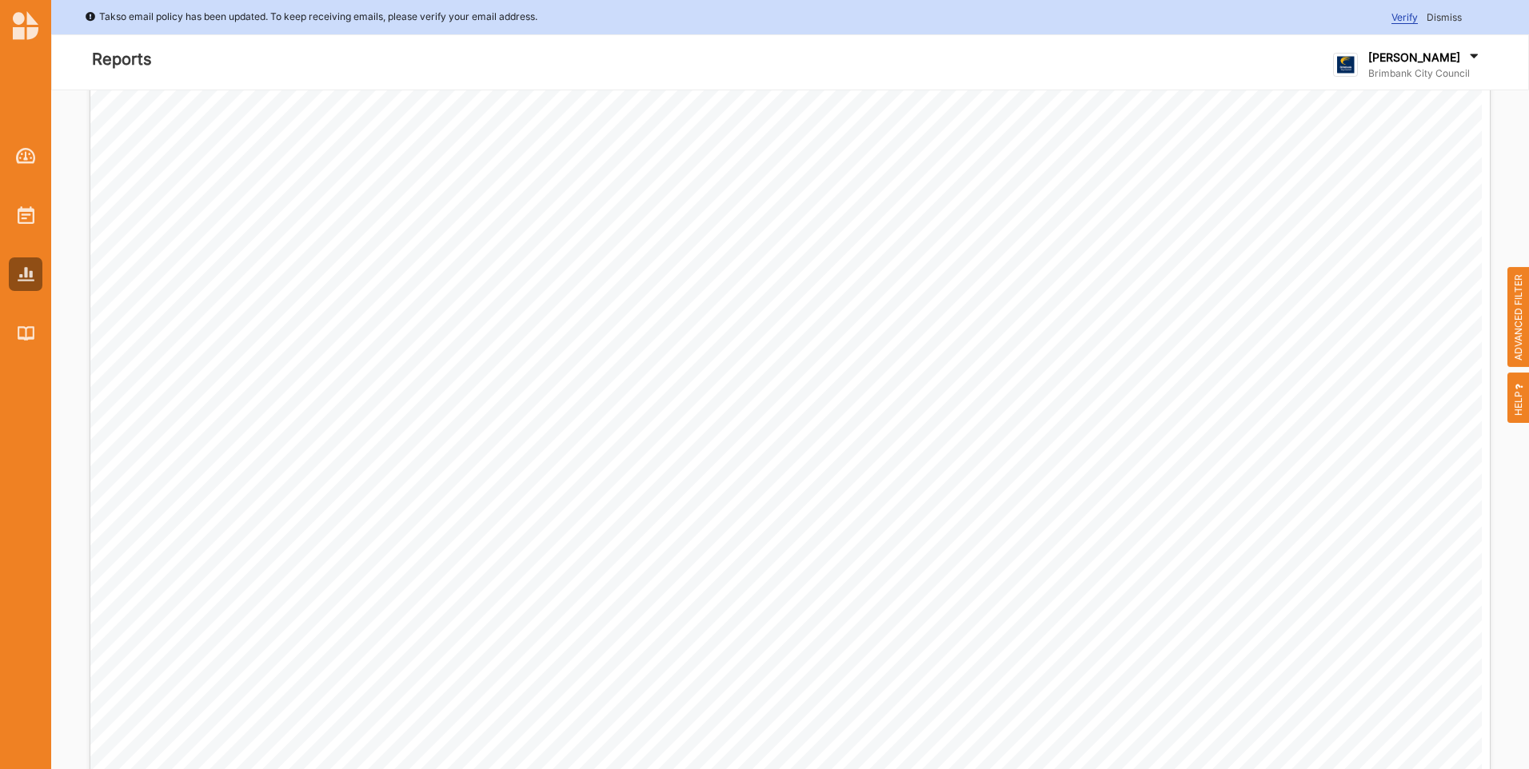
scroll to position [480, 0]
click at [1519, 305] on span "ADVANCED FILTER" at bounding box center [1518, 317] width 22 height 101
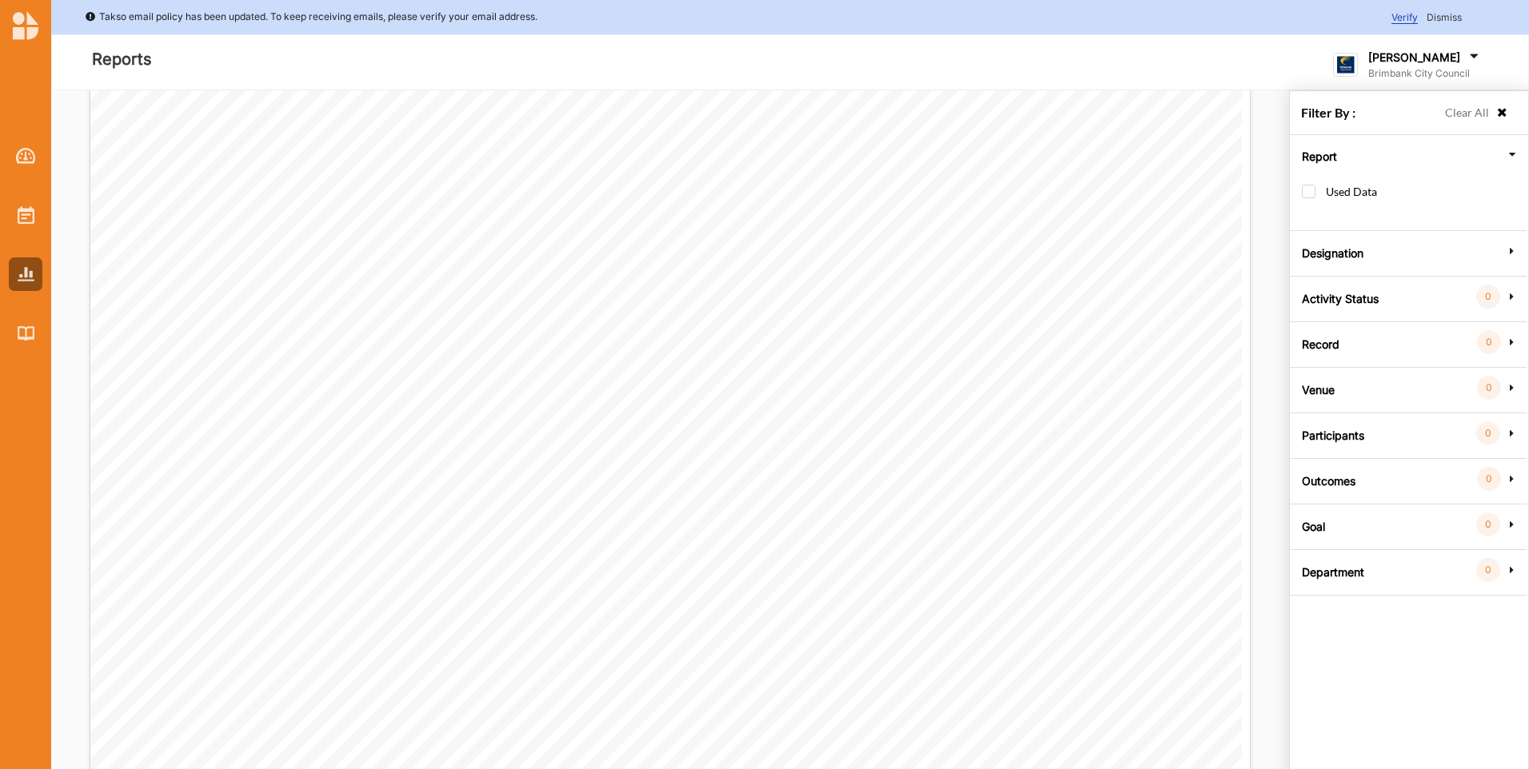
click at [1359, 573] on label "Department" at bounding box center [1333, 570] width 62 height 48
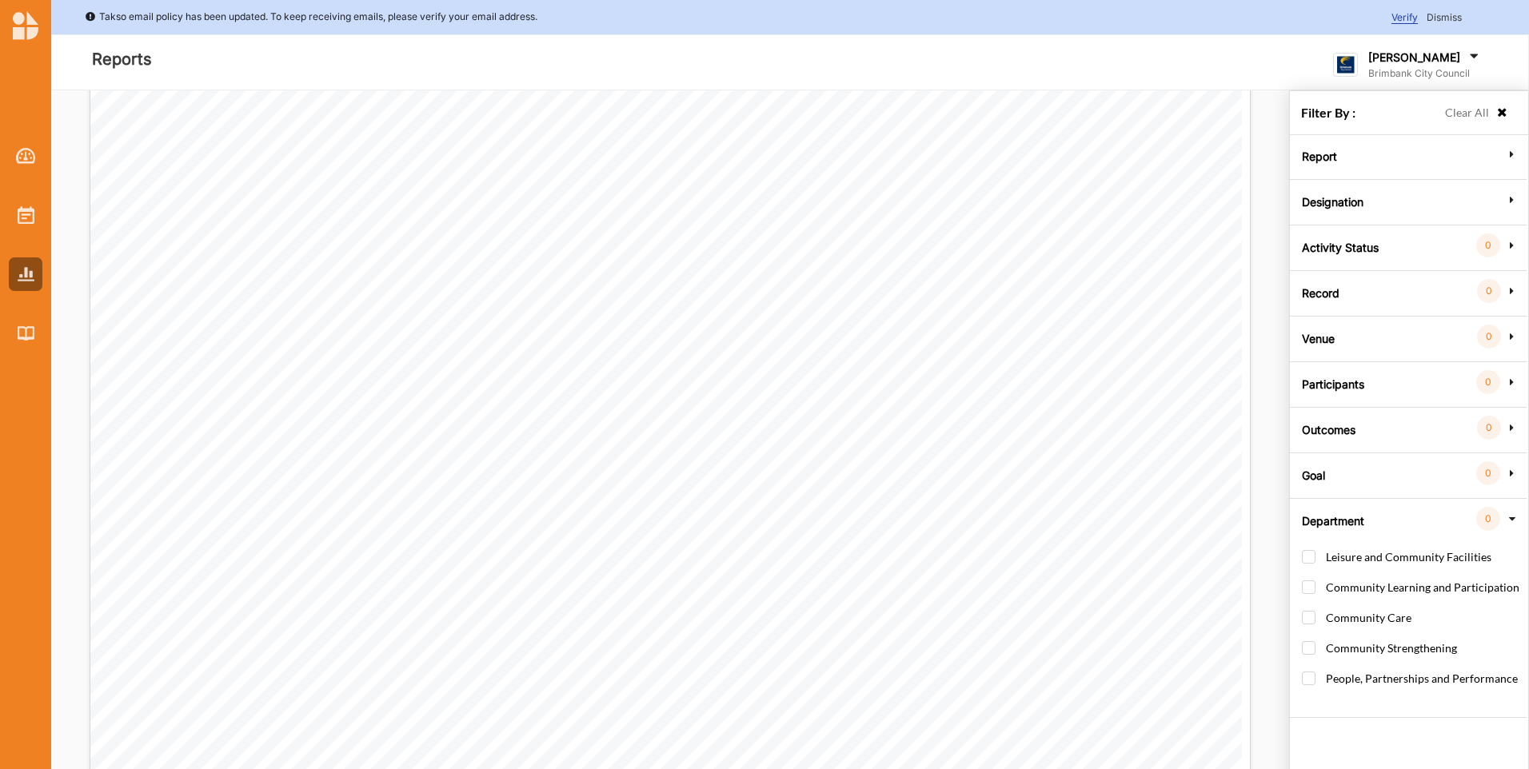
click at [1347, 467] on div "Goal 0" at bounding box center [1408, 473] width 228 height 14
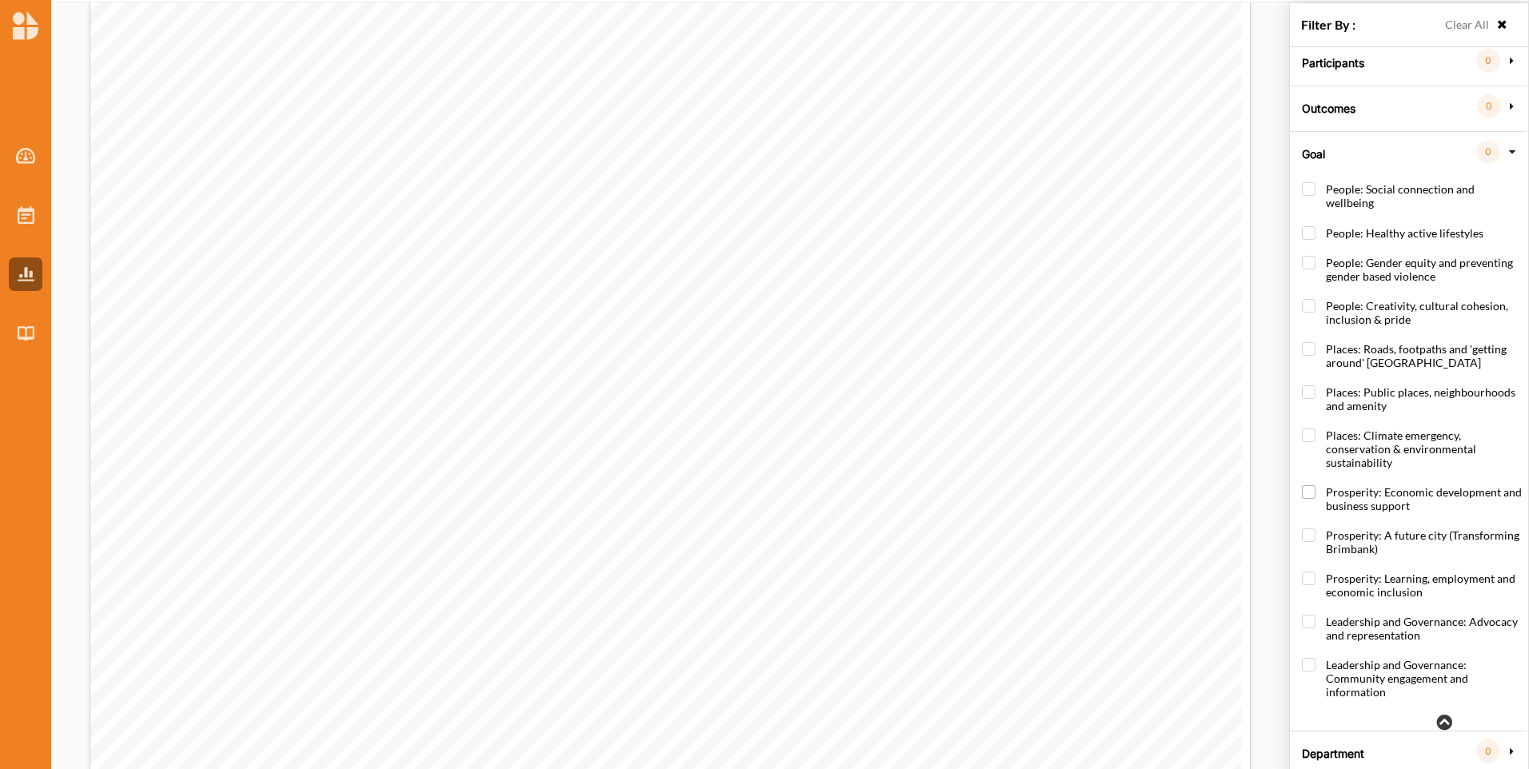
scroll to position [94, 0]
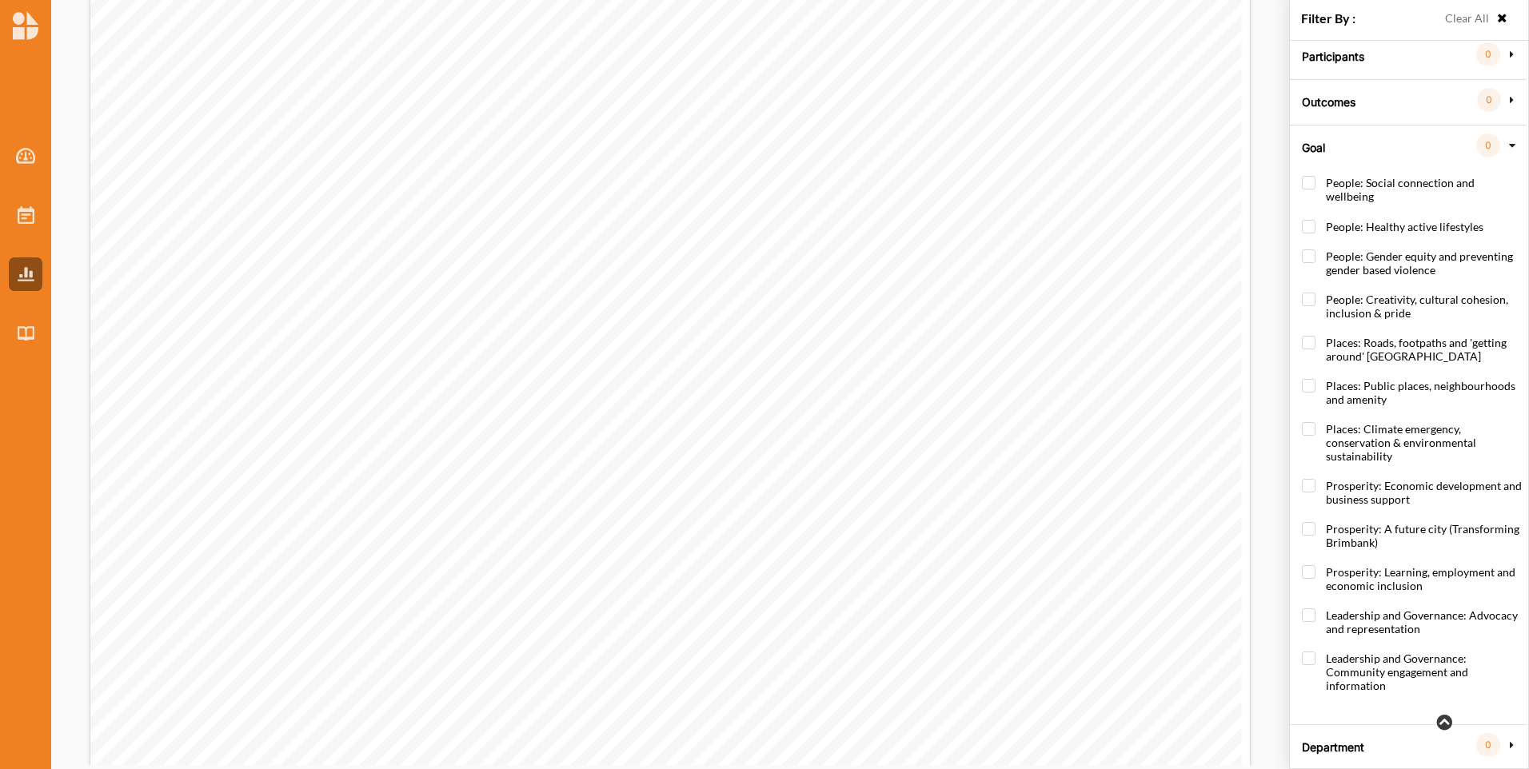
click at [1489, 735] on div "0" at bounding box center [1488, 745] width 24 height 24
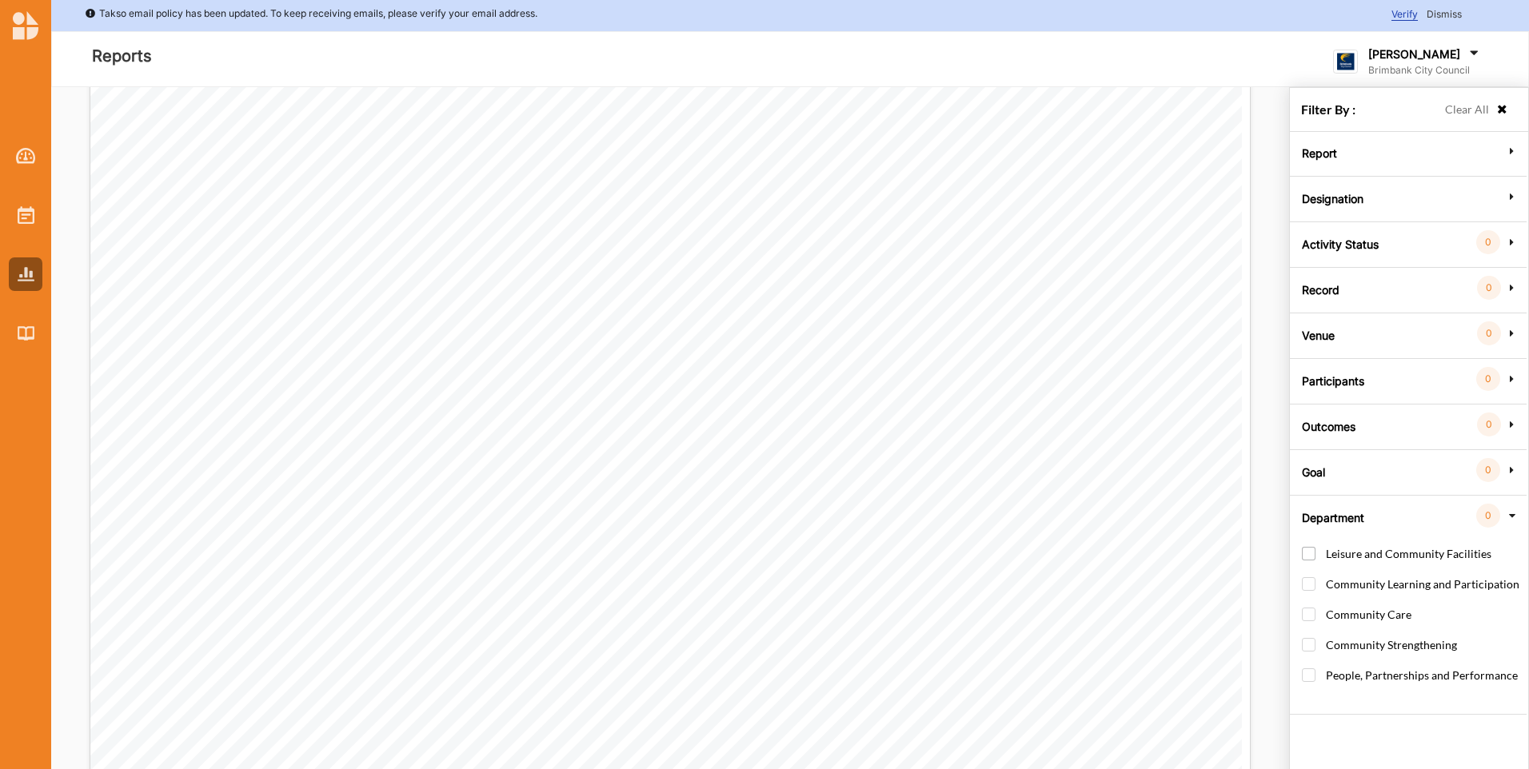
scroll to position [0, 0]
click at [1446, 339] on div "Venue 0" at bounding box center [1408, 336] width 228 height 14
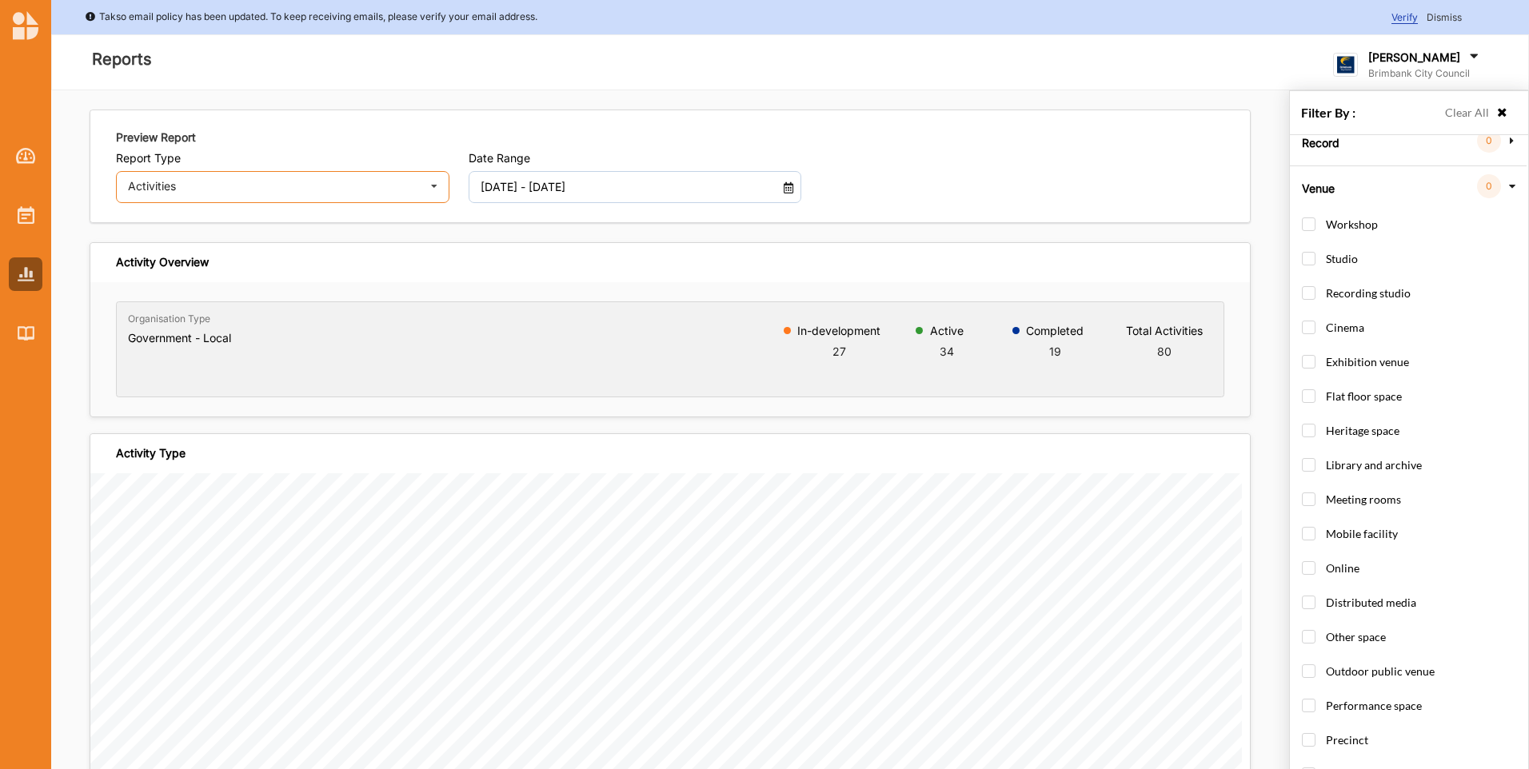
click at [361, 195] on div "Activities Activities Outcomes Inputs & Outputs Management Summary" at bounding box center [282, 187] width 333 height 32
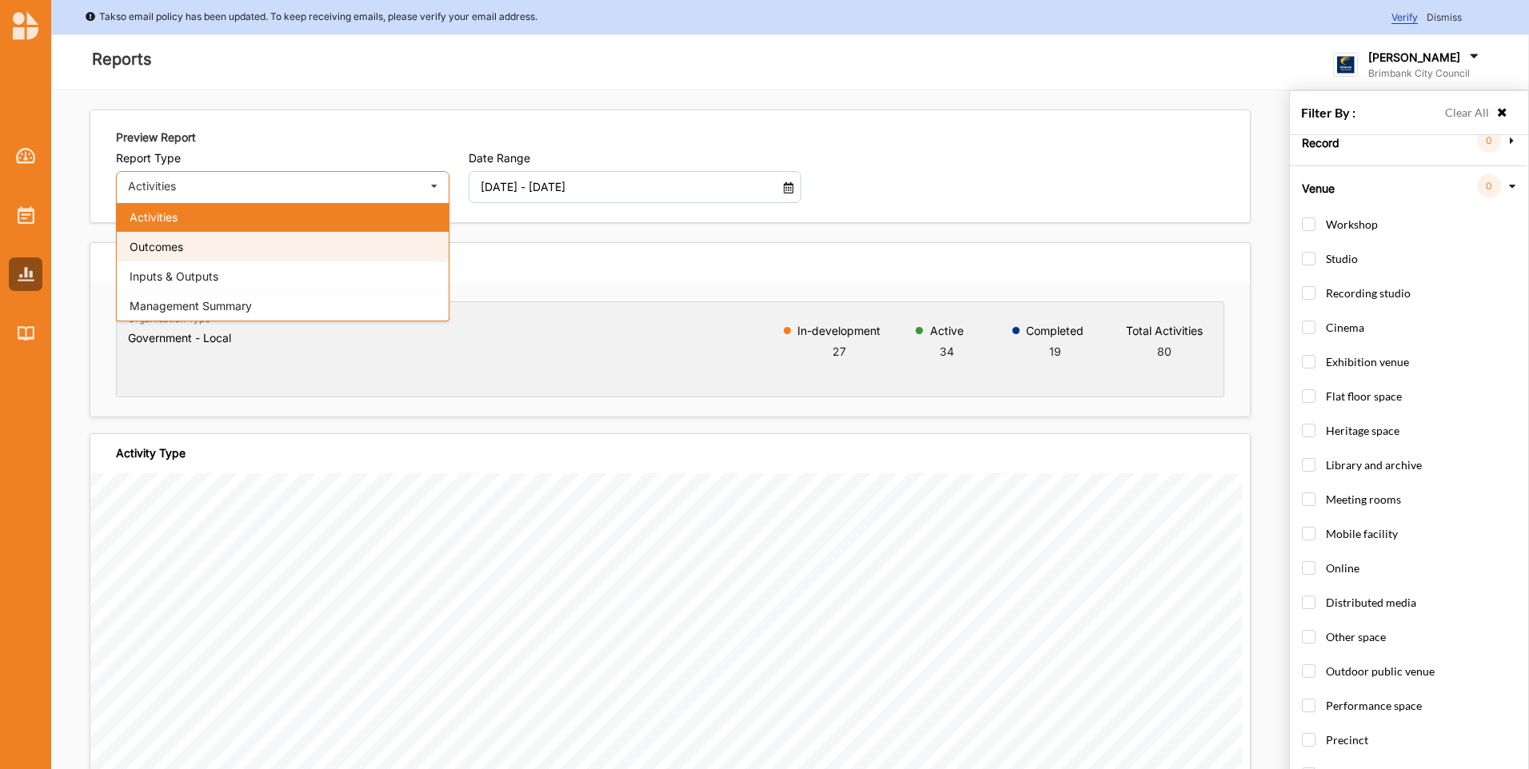
click at [361, 245] on div "Outcomes" at bounding box center [283, 247] width 332 height 30
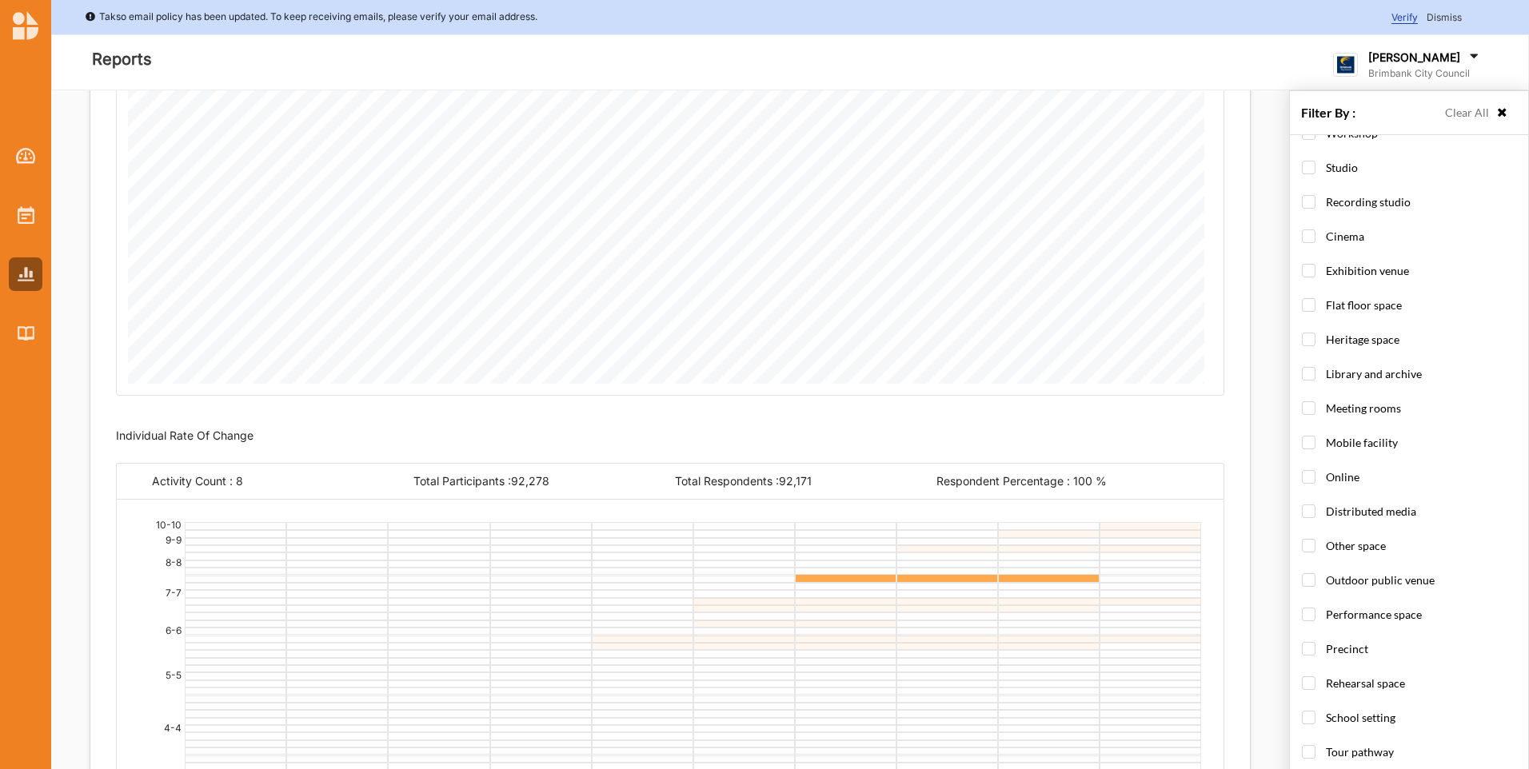
scroll to position [240, 0]
